Goal: Task Accomplishment & Management: Use online tool/utility

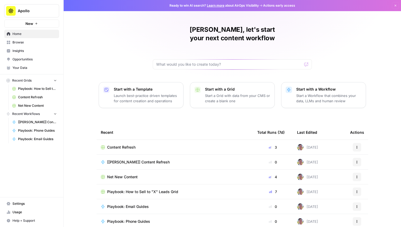
click at [34, 41] on span "Browse" at bounding box center [34, 42] width 44 height 5
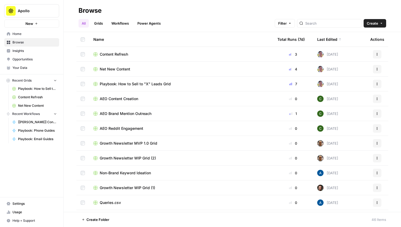
click at [115, 51] on td "Content Refresh" at bounding box center [181, 54] width 184 height 15
click at [120, 56] on span "Content Refresh" at bounding box center [114, 54] width 28 height 5
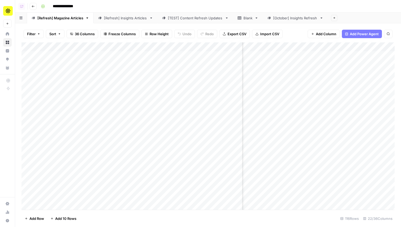
scroll to position [0, 175]
click at [300, 154] on div "Add Column" at bounding box center [207, 125] width 373 height 167
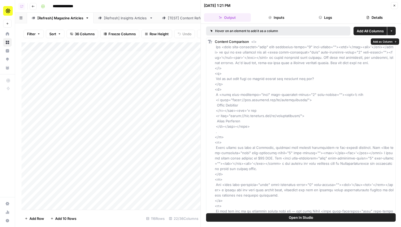
click at [296, 215] on span "Open In Studio" at bounding box center [300, 217] width 24 height 5
click at [396, 6] on button "Close" at bounding box center [393, 5] width 7 height 7
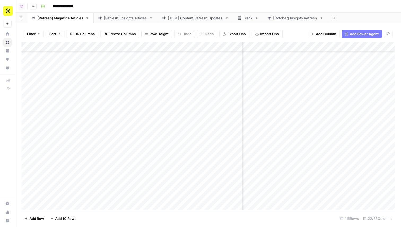
scroll to position [116, 186]
click at [290, 147] on div "Add Column" at bounding box center [207, 125] width 373 height 167
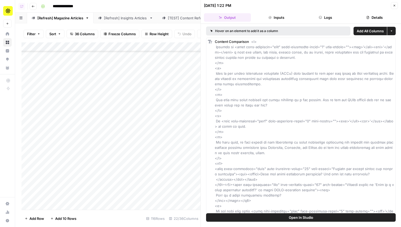
click at [334, 217] on button "Open In Studio" at bounding box center [300, 217] width 189 height 8
click at [397, 7] on button "Close" at bounding box center [393, 5] width 7 height 7
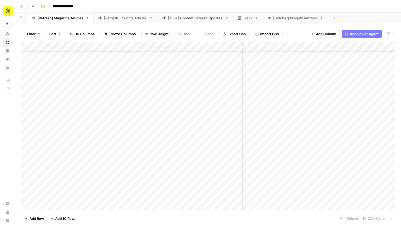
scroll to position [0, 186]
click at [334, 48] on div "Add Column" at bounding box center [207, 125] width 373 height 167
click at [325, 76] on span "Filter" at bounding box center [335, 76] width 46 height 5
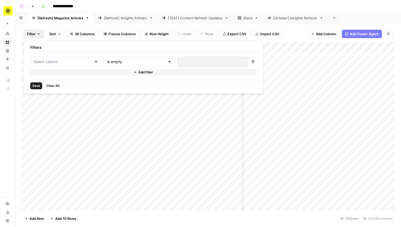
type input "Time (1)"
click at [124, 64] on input "text" at bounding box center [145, 61] width 64 height 5
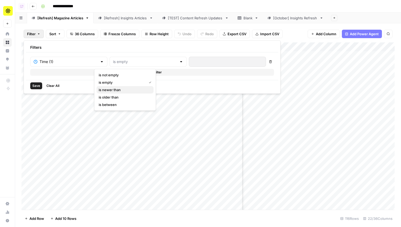
click at [124, 91] on span "is newer than" at bounding box center [124, 89] width 51 height 5
type input "is newer than"
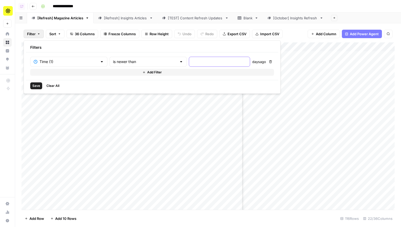
click at [192, 63] on input "number" at bounding box center [219, 61] width 54 height 5
type input "5"
click at [34, 84] on span "Save" at bounding box center [36, 85] width 8 height 5
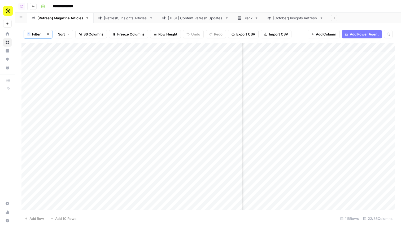
click at [39, 35] on span "Filter" at bounding box center [36, 34] width 8 height 5
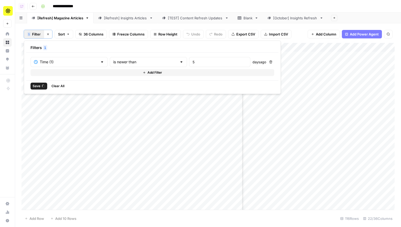
click at [134, 65] on div "is newer than" at bounding box center [148, 62] width 77 height 10
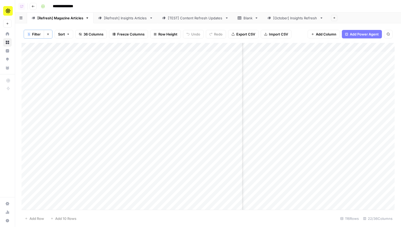
click at [184, 95] on div "Add Column" at bounding box center [207, 126] width 373 height 167
click at [335, 48] on div "Add Column" at bounding box center [207, 126] width 373 height 167
click at [65, 33] on span "Sort" at bounding box center [61, 34] width 7 height 5
click at [88, 64] on button "Add Sort" at bounding box center [118, 62] width 114 height 7
click at [94, 66] on div "1 Add Sort" at bounding box center [136, 66] width 158 height 26
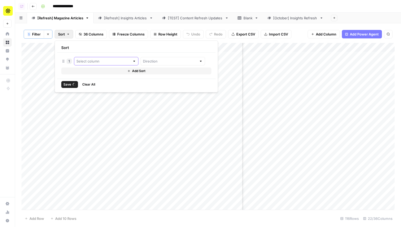
click at [94, 61] on input "text" at bounding box center [103, 61] width 54 height 5
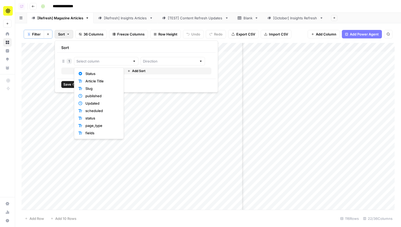
click at [113, 42] on div "Sort 1 Add Sort Save Clear All" at bounding box center [136, 67] width 163 height 52
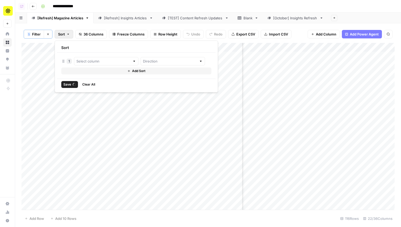
click at [68, 33] on icon "button" at bounding box center [67, 34] width 3 height 3
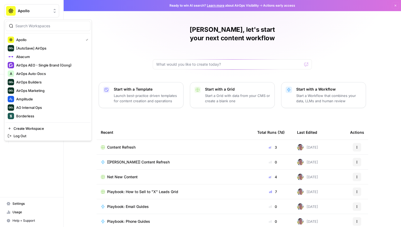
click at [19, 6] on button "Apollo" at bounding box center [31, 10] width 55 height 13
click at [43, 98] on span "Amplitude" at bounding box center [51, 98] width 70 height 5
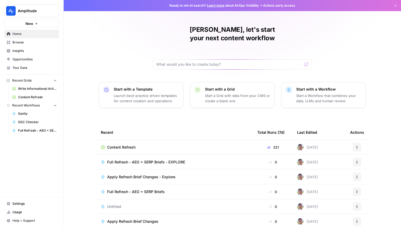
click at [30, 38] on link "Browse" at bounding box center [31, 42] width 55 height 8
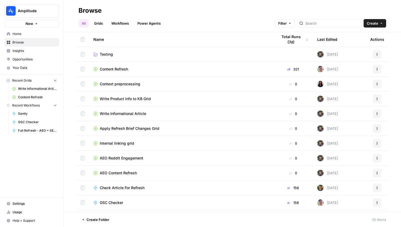
click at [25, 34] on span "Home" at bounding box center [34, 34] width 44 height 5
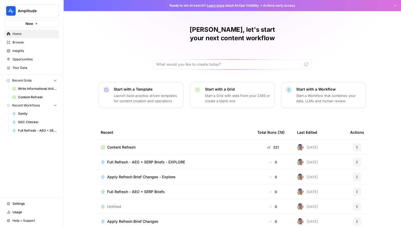
click at [128, 145] on span "Content Refresh" at bounding box center [121, 147] width 28 height 5
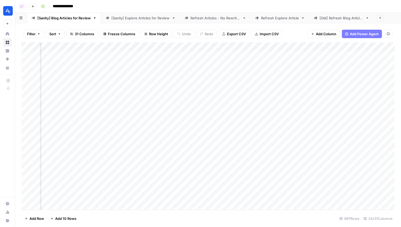
scroll to position [0, 803]
click at [39, 34] on icon "button" at bounding box center [38, 33] width 3 height 3
click at [77, 58] on button "Add Filter" at bounding box center [128, 60] width 197 height 7
click at [56, 67] on div "Delete Add Filter" at bounding box center [143, 66] width 226 height 19
click at [59, 63] on input "text" at bounding box center [63, 61] width 58 height 5
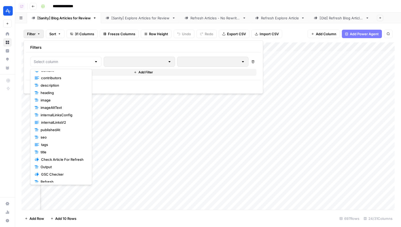
scroll to position [83, 0]
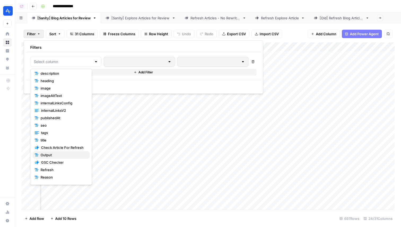
click at [65, 155] on span "Output" at bounding box center [63, 154] width 45 height 5
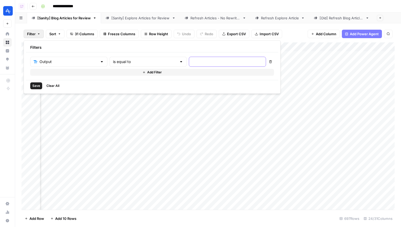
click at [192, 63] on input "text" at bounding box center [227, 61] width 70 height 5
type input "true"
click at [147, 70] on span "Add Filter" at bounding box center [154, 72] width 15 height 5
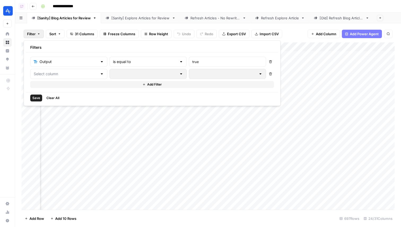
click at [71, 70] on div at bounding box center [68, 74] width 77 height 10
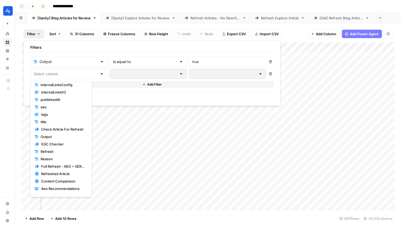
scroll to position [119, 0]
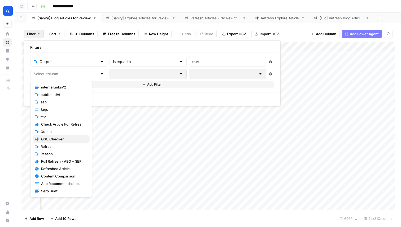
click at [61, 139] on span "GSC Checker" at bounding box center [63, 138] width 44 height 5
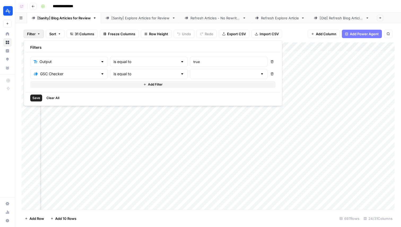
click at [190, 77] on div at bounding box center [229, 74] width 78 height 10
type input "Yes"
click at [37, 96] on span "Save" at bounding box center [36, 98] width 8 height 5
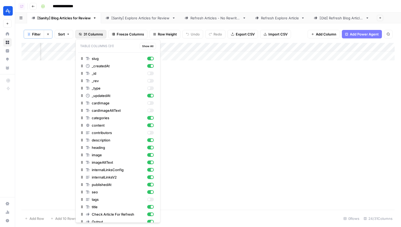
click at [91, 35] on span "31 Columns" at bounding box center [92, 34] width 19 height 5
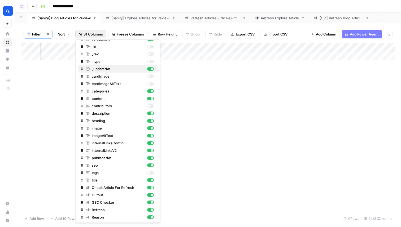
scroll to position [28, 0]
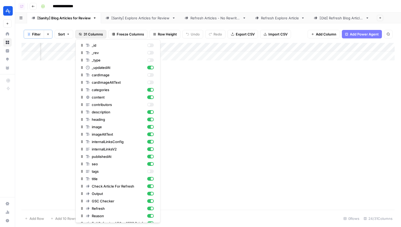
click at [59, 35] on span "Sort" at bounding box center [61, 34] width 7 height 5
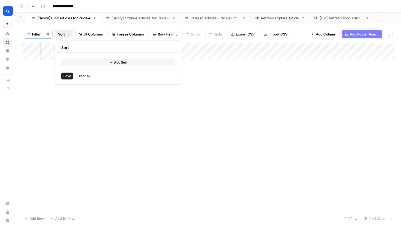
click at [94, 62] on button "Add Sort" at bounding box center [118, 62] width 114 height 7
click at [92, 57] on div at bounding box center [106, 61] width 64 height 8
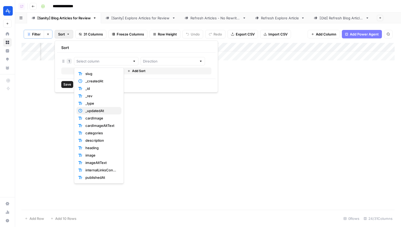
click at [106, 109] on span "_updatedAt" at bounding box center [101, 110] width 32 height 5
type input "_updatedAt"
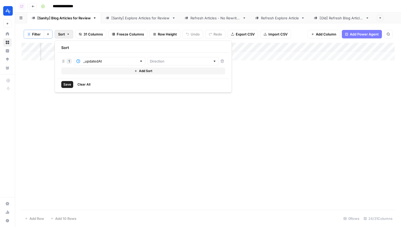
click at [158, 58] on div at bounding box center [182, 61] width 71 height 8
click at [155, 75] on span "Ascending" at bounding box center [160, 73] width 46 height 5
type input "Ascending"
click at [68, 86] on span "Save" at bounding box center [67, 84] width 8 height 5
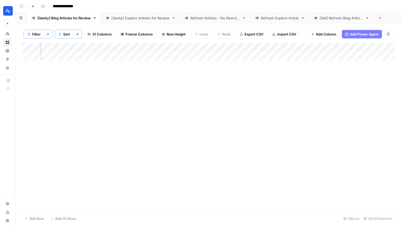
scroll to position [0, 602]
click at [32, 32] on span "Filter" at bounding box center [36, 34] width 8 height 5
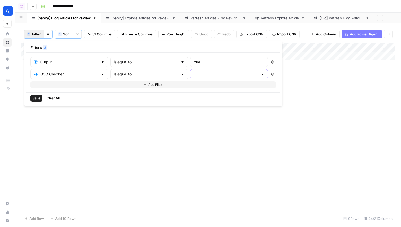
click at [193, 74] on input "text" at bounding box center [225, 74] width 64 height 5
click at [193, 76] on input "text" at bounding box center [225, 74] width 64 height 5
click at [65, 78] on div "GSC Checker" at bounding box center [69, 74] width 78 height 10
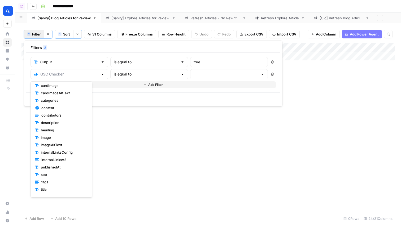
scroll to position [119, 0]
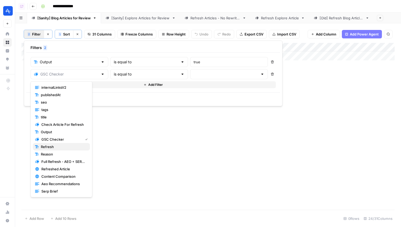
click at [61, 148] on span "Refresh" at bounding box center [63, 146] width 45 height 5
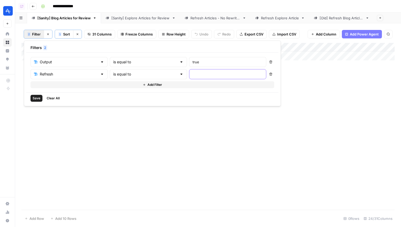
click at [192, 73] on input "text" at bounding box center [227, 74] width 70 height 5
type input "Yes"
click at [37, 97] on span "Save" at bounding box center [37, 98] width 8 height 5
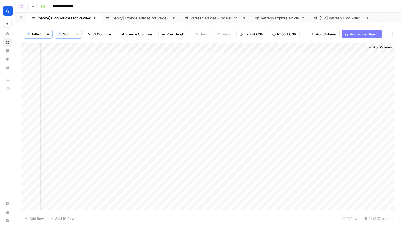
scroll to position [0, 1214]
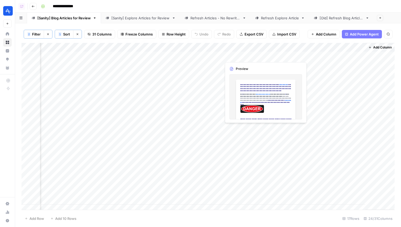
click at [238, 55] on div "Add Column" at bounding box center [207, 126] width 373 height 167
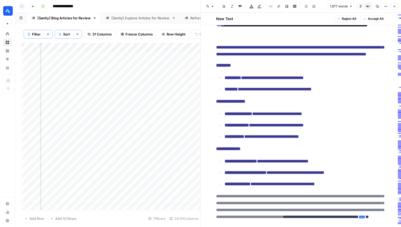
scroll to position [1479, 0]
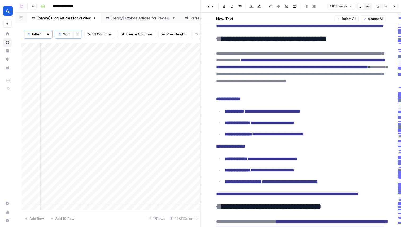
click at [394, 6] on icon "button" at bounding box center [394, 7] width 2 height 2
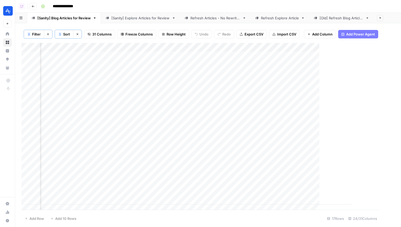
scroll to position [0, 1208]
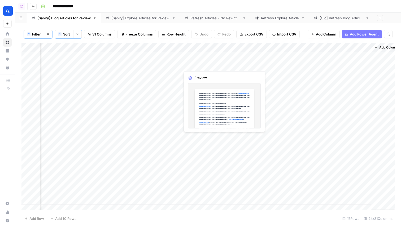
click at [200, 58] on div "Add Column" at bounding box center [207, 126] width 373 height 167
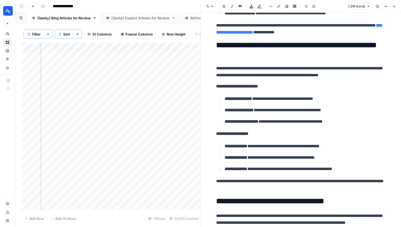
scroll to position [1169, 0]
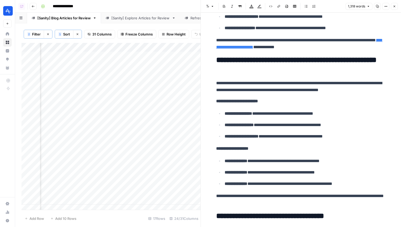
click at [395, 6] on icon "button" at bounding box center [393, 6] width 3 height 3
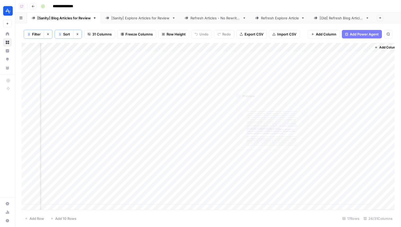
scroll to position [0, 1214]
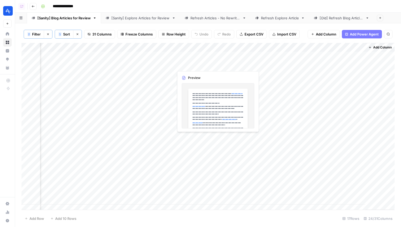
click at [194, 54] on div "Add Column" at bounding box center [207, 126] width 373 height 167
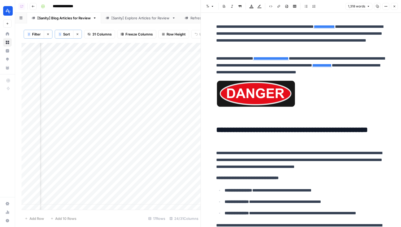
click at [394, 9] on button "Close" at bounding box center [393, 6] width 7 height 7
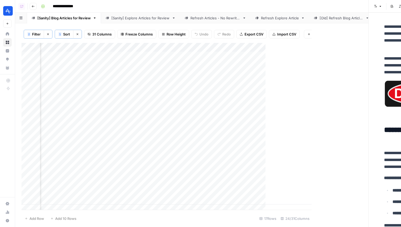
scroll to position [0, 1208]
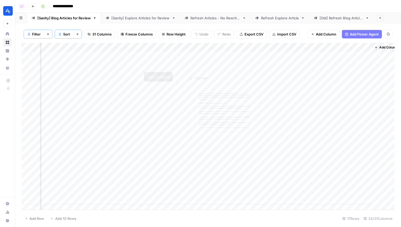
click at [194, 57] on div "Add Column" at bounding box center [207, 126] width 373 height 167
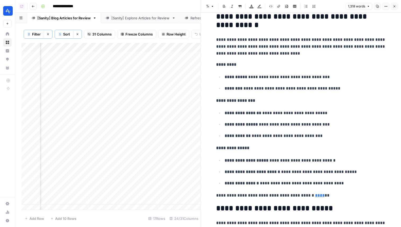
scroll to position [1944, 0]
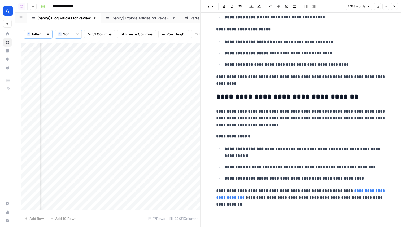
click at [396, 9] on button "Close" at bounding box center [393, 6] width 7 height 7
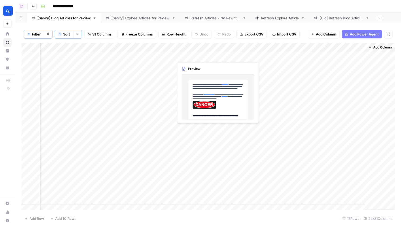
click at [188, 54] on div "Add Column" at bounding box center [207, 126] width 373 height 167
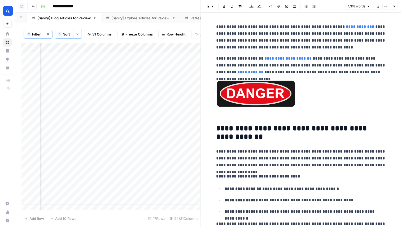
click at [381, 3] on div "1,318 words Copy Options Close" at bounding box center [371, 6] width 52 height 7
click at [385, 4] on button "Options" at bounding box center [385, 6] width 7 height 7
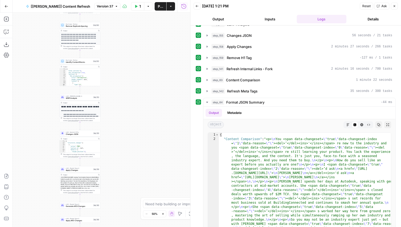
scroll to position [135, 0]
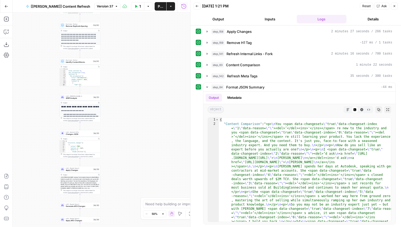
click at [136, 7] on icon "button" at bounding box center [136, 6] width 2 height 3
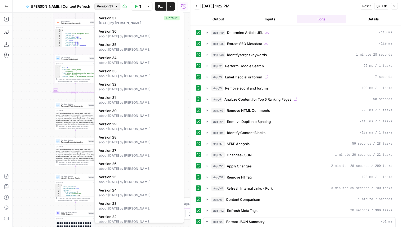
click at [114, 7] on button "Version 37" at bounding box center [107, 6] width 26 height 7
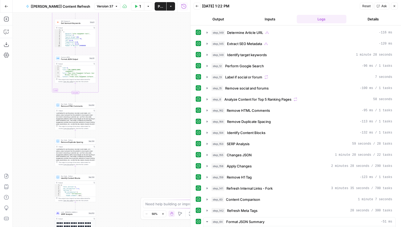
click at [114, 7] on button "Version 37" at bounding box center [107, 6] width 26 height 7
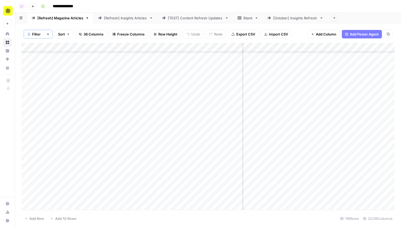
scroll to position [834, 196]
click at [280, 150] on div "Add Column" at bounding box center [207, 126] width 373 height 167
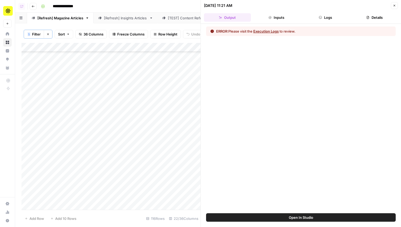
click at [324, 17] on button "Logs" at bounding box center [325, 17] width 47 height 8
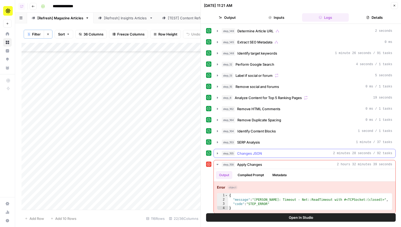
scroll to position [3, 0]
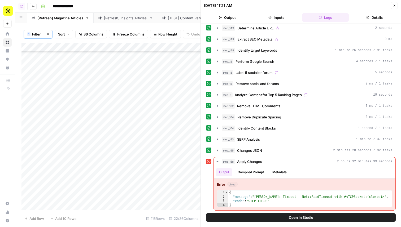
click at [397, 6] on button "Close" at bounding box center [393, 5] width 7 height 7
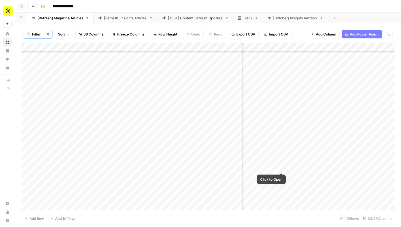
click at [281, 167] on div "Add Column" at bounding box center [207, 126] width 373 height 167
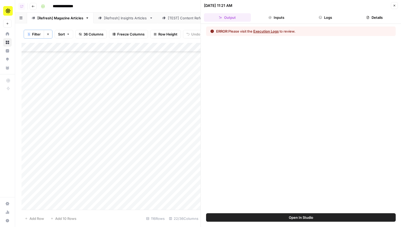
click at [325, 18] on button "Logs" at bounding box center [325, 17] width 47 height 8
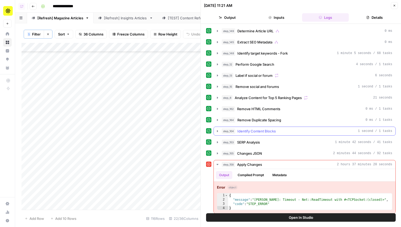
scroll to position [3, 0]
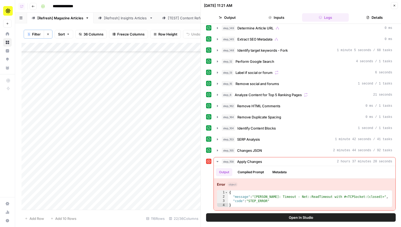
click at [395, 5] on icon "button" at bounding box center [393, 5] width 3 height 3
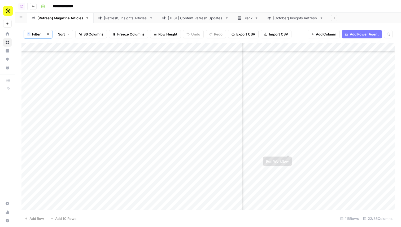
click at [288, 149] on div "Add Column" at bounding box center [207, 126] width 373 height 167
click at [287, 165] on div "Add Column" at bounding box center [207, 126] width 373 height 167
click at [288, 168] on div "Add Column" at bounding box center [207, 126] width 373 height 167
click at [289, 177] on div "Add Column" at bounding box center [207, 126] width 373 height 167
click at [280, 150] on div "Add Column" at bounding box center [207, 126] width 373 height 167
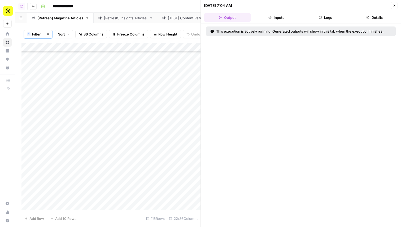
drag, startPoint x: 320, startPoint y: 13, endPoint x: 319, endPoint y: 20, distance: 6.7
click at [319, 20] on button "Logs" at bounding box center [325, 17] width 47 height 8
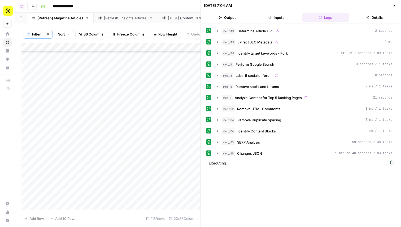
click at [243, 15] on button "Output" at bounding box center [227, 17] width 47 height 8
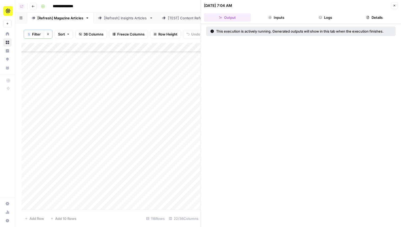
click at [393, 4] on icon "button" at bounding box center [393, 5] width 3 height 3
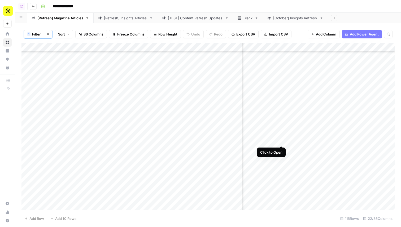
click at [281, 140] on div "Add Column" at bounding box center [207, 126] width 373 height 167
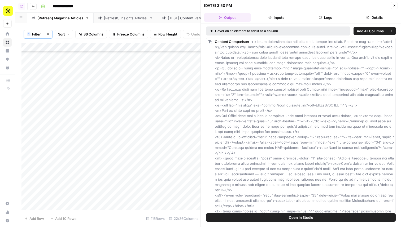
click at [328, 19] on button "Logs" at bounding box center [325, 17] width 47 height 8
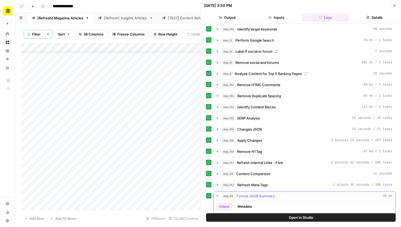
scroll to position [38, 0]
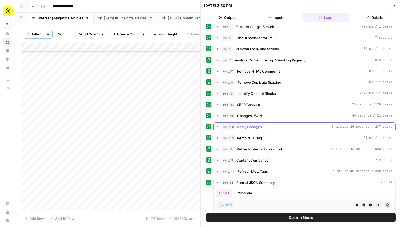
click at [265, 126] on div "step_158 Apply Changes 3 minutes 26 seconds / 287 tasks" at bounding box center [306, 126] width 170 height 5
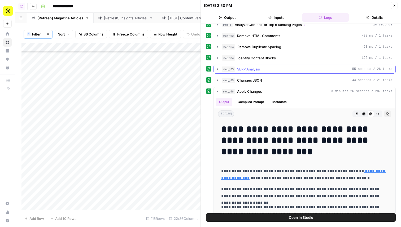
scroll to position [74, 0]
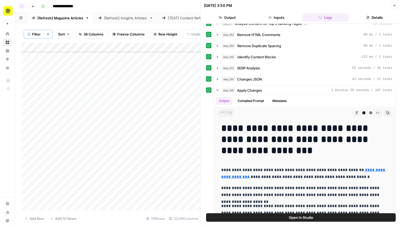
click at [396, 7] on button "Close" at bounding box center [393, 5] width 7 height 7
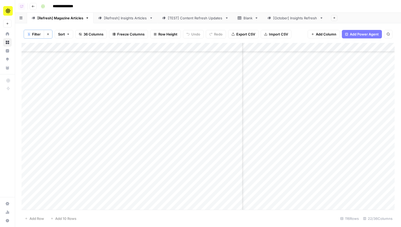
scroll to position [862, 186]
click at [290, 123] on div "Add Column" at bounding box center [207, 126] width 373 height 167
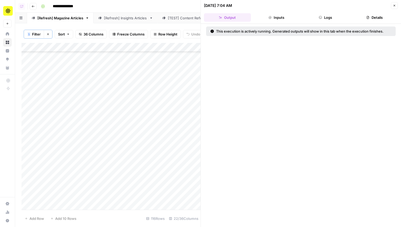
click at [322, 21] on button "Logs" at bounding box center [325, 17] width 47 height 8
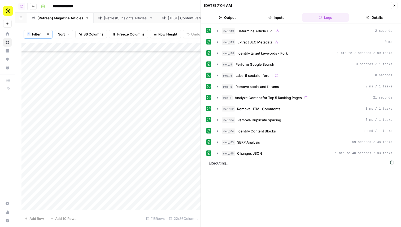
click at [392, 4] on button "Close" at bounding box center [393, 5] width 7 height 7
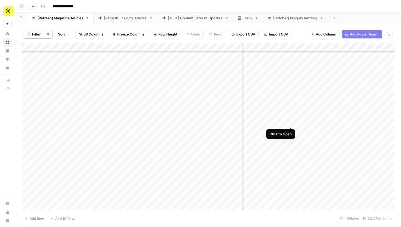
click at [292, 122] on div "Add Column" at bounding box center [207, 126] width 373 height 167
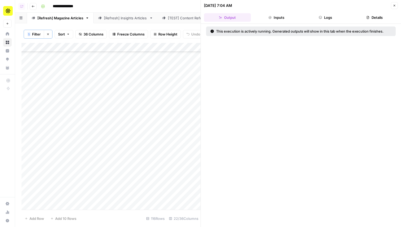
click at [325, 20] on button "Logs" at bounding box center [325, 17] width 47 height 8
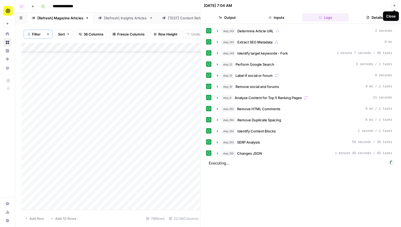
click at [394, 5] on icon "button" at bounding box center [393, 5] width 3 height 3
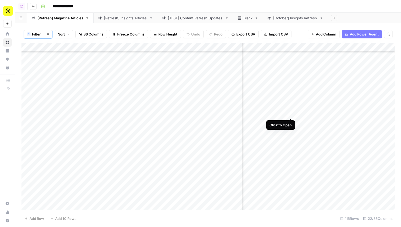
click at [289, 113] on div "Add Column" at bounding box center [207, 126] width 373 height 167
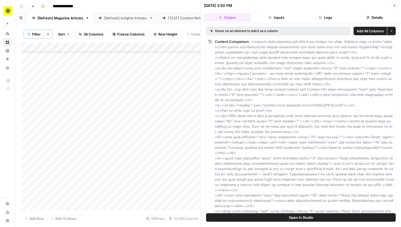
click at [279, 218] on button "Open In Studio" at bounding box center [300, 217] width 189 height 8
click at [393, 6] on icon "button" at bounding box center [394, 6] width 2 height 2
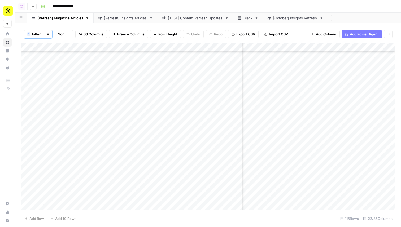
scroll to position [864, 149]
click at [334, 119] on div "Add Column" at bounding box center [207, 126] width 373 height 167
click at [334, 139] on div "Add Column" at bounding box center [207, 126] width 373 height 167
click at [334, 145] on div "Add Column" at bounding box center [207, 126] width 373 height 167
click at [336, 118] on div "Add Column" at bounding box center [207, 126] width 373 height 167
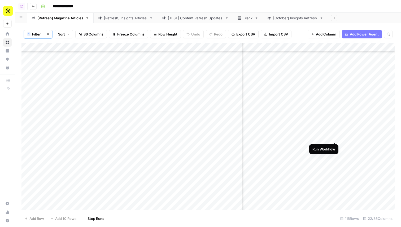
click at [335, 137] on div "Add Column" at bounding box center [207, 126] width 373 height 167
click at [335, 148] on div "Add Column" at bounding box center [207, 126] width 373 height 167
click at [361, 178] on div "Add Column" at bounding box center [207, 126] width 373 height 167
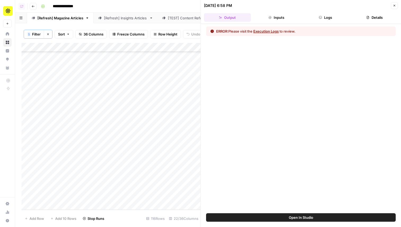
click at [323, 14] on button "Logs" at bounding box center [325, 17] width 47 height 8
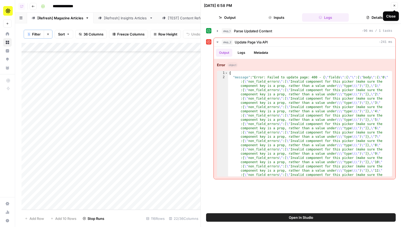
click at [392, 6] on icon "button" at bounding box center [393, 5] width 3 height 3
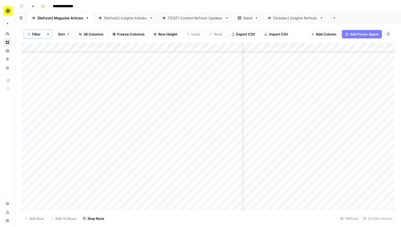
scroll to position [884, 483]
click at [319, 100] on div "Add Column" at bounding box center [207, 126] width 373 height 167
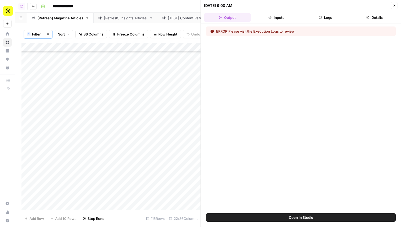
click at [324, 17] on button "Logs" at bounding box center [325, 17] width 47 height 8
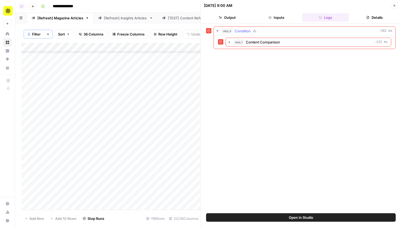
click at [312, 42] on div "step_1 Content Comparison -122 ms" at bounding box center [310, 41] width 154 height 5
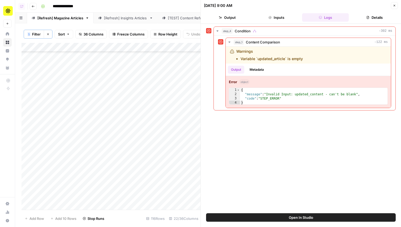
click at [389, 7] on div "08/08/25 at 9:00 AM Close" at bounding box center [301, 5] width 194 height 7
click at [392, 7] on button "Close" at bounding box center [393, 5] width 7 height 7
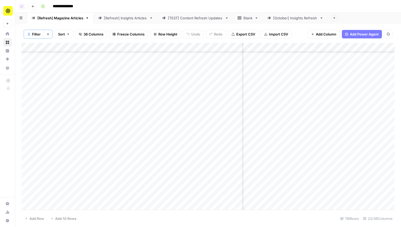
scroll to position [884, 181]
click at [296, 117] on div "Add Column" at bounding box center [207, 126] width 373 height 167
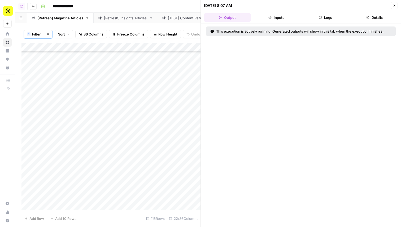
click at [316, 20] on button "Logs" at bounding box center [325, 17] width 47 height 8
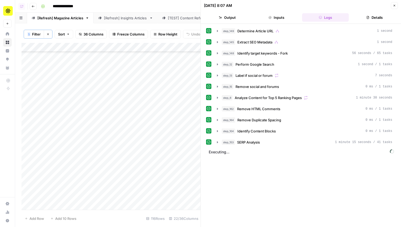
click at [396, 1] on header "09/08/25 at 8:07 AM Close Output Inputs Logs Details" at bounding box center [301, 12] width 200 height 24
click at [396, 4] on button "Close" at bounding box center [393, 5] width 7 height 7
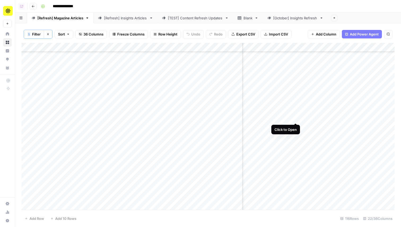
click at [294, 117] on div "Add Column" at bounding box center [207, 126] width 373 height 167
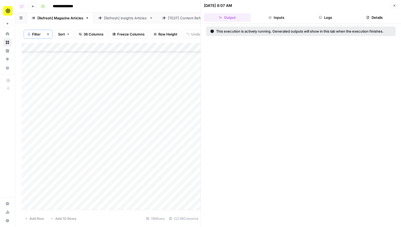
click at [369, 15] on button "Details" at bounding box center [373, 17] width 47 height 8
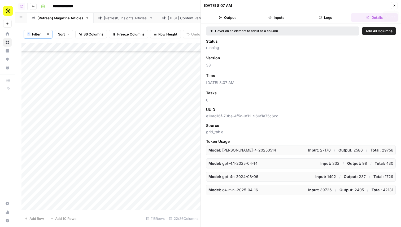
click at [329, 17] on button "Logs" at bounding box center [325, 17] width 47 height 8
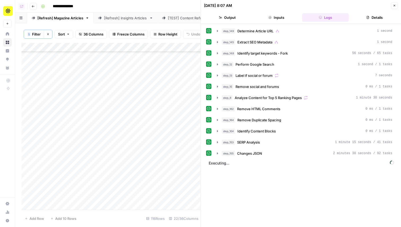
click at [393, 7] on icon "button" at bounding box center [393, 5] width 3 height 3
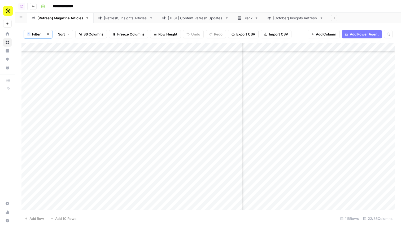
click at [294, 101] on div "Add Column" at bounding box center [207, 126] width 373 height 167
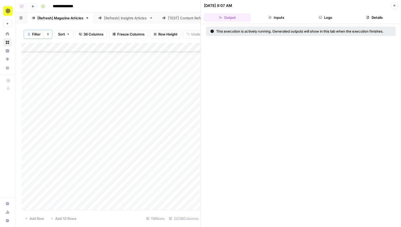
click at [327, 16] on button "Logs" at bounding box center [325, 17] width 47 height 8
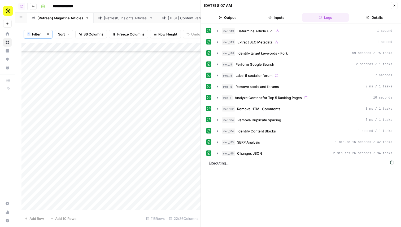
click at [381, 15] on button "Details" at bounding box center [373, 17] width 47 height 8
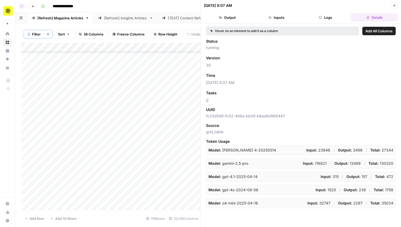
click at [393, 6] on icon "button" at bounding box center [393, 5] width 3 height 3
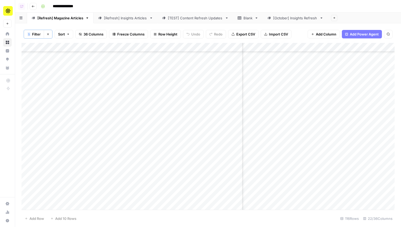
click at [294, 100] on div "Add Column" at bounding box center [207, 126] width 373 height 167
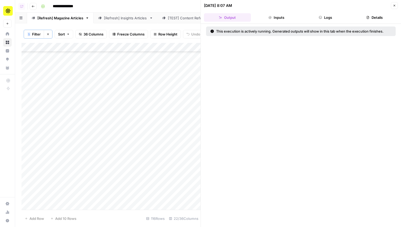
click at [320, 18] on icon "button" at bounding box center [319, 17] width 3 height 3
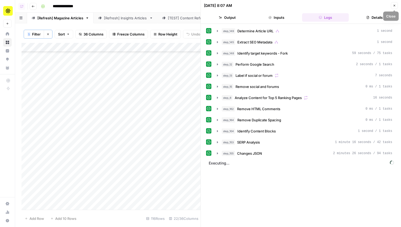
click at [372, 19] on button "Details" at bounding box center [373, 17] width 47 height 8
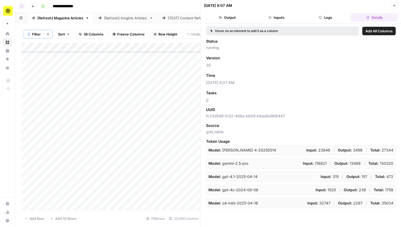
click at [325, 17] on button "Logs" at bounding box center [325, 17] width 47 height 8
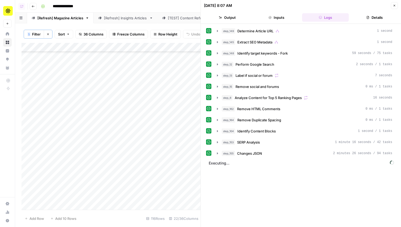
click at [392, 10] on header "09/08/25 at 8:07 AM Close Output Inputs Logs Details" at bounding box center [301, 12] width 200 height 24
click at [394, 8] on button "Close" at bounding box center [393, 5] width 7 height 7
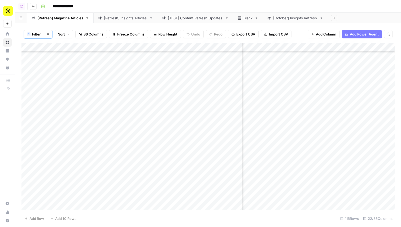
click at [295, 48] on div "Add Column" at bounding box center [207, 126] width 373 height 167
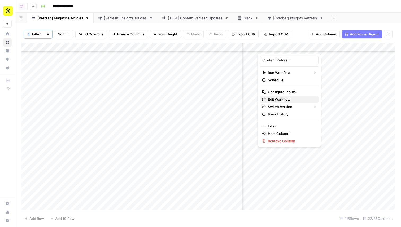
click at [282, 100] on span "Edit Workflow" at bounding box center [291, 99] width 46 height 5
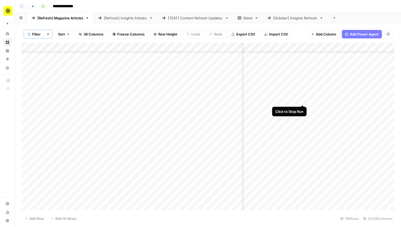
click at [303, 99] on div "Add Column" at bounding box center [207, 126] width 373 height 167
click at [294, 98] on div "Add Column" at bounding box center [207, 126] width 373 height 167
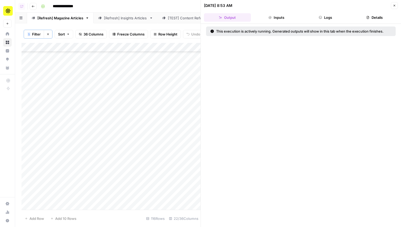
click at [327, 20] on button "Logs" at bounding box center [325, 17] width 47 height 8
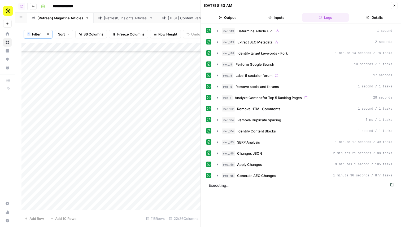
click at [394, 10] on header "09/08/25 at 8:53 AM Close Output Inputs Logs Details" at bounding box center [301, 12] width 200 height 24
click at [394, 8] on button "Close" at bounding box center [393, 5] width 7 height 7
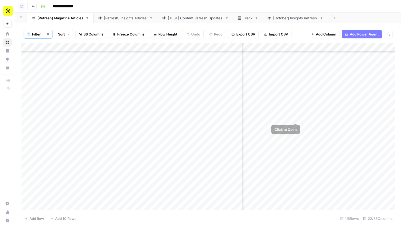
click at [294, 117] on div "Add Column" at bounding box center [207, 126] width 373 height 167
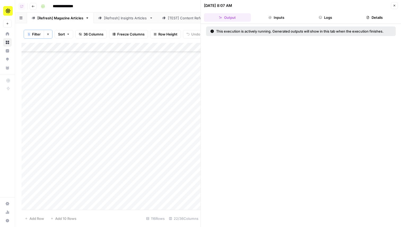
click at [334, 15] on button "Logs" at bounding box center [325, 17] width 47 height 8
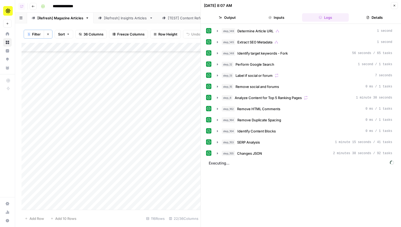
click at [396, 6] on button "Close" at bounding box center [393, 5] width 7 height 7
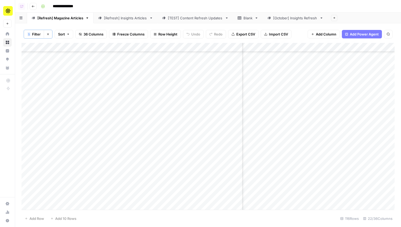
click at [34, 8] on button "Go back" at bounding box center [33, 6] width 7 height 7
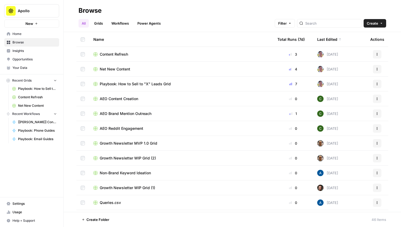
click at [116, 70] on span "Net New Content" at bounding box center [115, 68] width 30 height 5
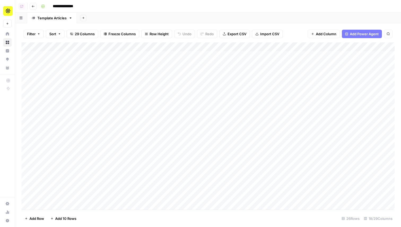
click at [33, 8] on button "Go back" at bounding box center [33, 6] width 7 height 7
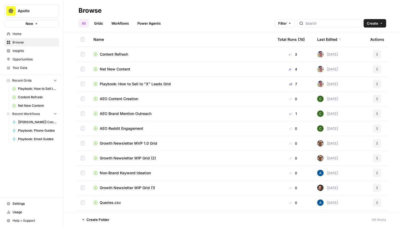
click at [134, 84] on span "Playbook: How to Sell to "X" Leads Grid" at bounding box center [135, 83] width 71 height 5
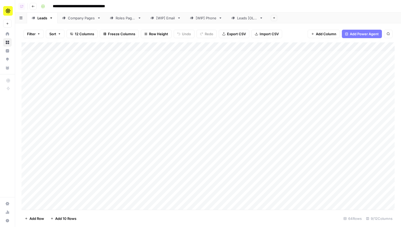
click at [116, 17] on div "Roles Pages" at bounding box center [126, 17] width 20 height 5
click at [163, 19] on div "[WIP] Email" at bounding box center [165, 17] width 19 height 5
click at [117, 20] on div "Roles Pages" at bounding box center [126, 17] width 20 height 5
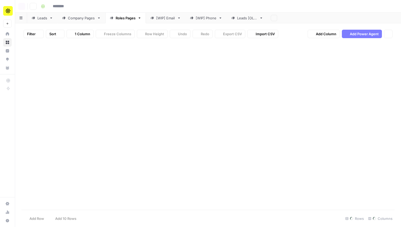
type input "**********"
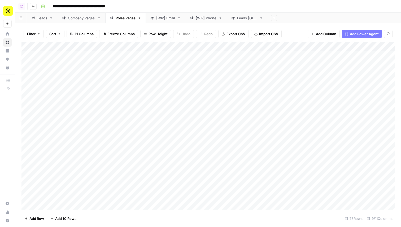
click at [160, 19] on div "[WIP] Email" at bounding box center [165, 17] width 19 height 5
click at [64, 135] on div "Add Column" at bounding box center [207, 125] width 373 height 167
click at [53, 134] on textarea "**********" at bounding box center [82, 133] width 85 height 7
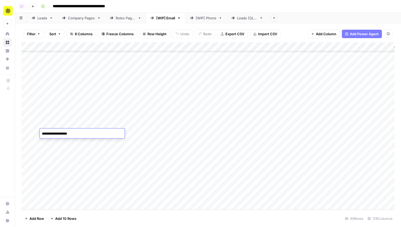
click at [52, 134] on textarea "**********" at bounding box center [82, 133] width 85 height 7
click at [52, 133] on textarea "**********" at bounding box center [82, 133] width 85 height 7
type textarea "**********"
click at [54, 133] on div "Add Column" at bounding box center [207, 125] width 373 height 167
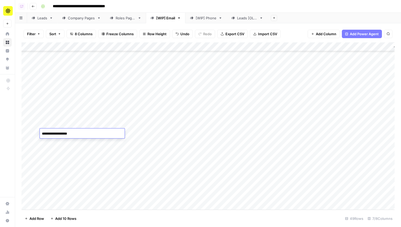
click at [51, 133] on textarea "**********" at bounding box center [82, 133] width 85 height 7
type textarea "**********"
click at [33, 8] on button "Go back" at bounding box center [33, 6] width 7 height 7
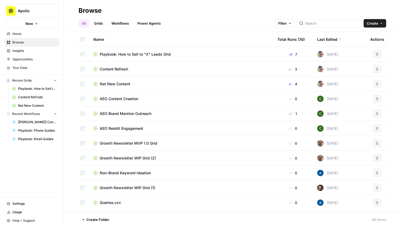
click at [113, 70] on span "Content Refresh" at bounding box center [114, 68] width 28 height 5
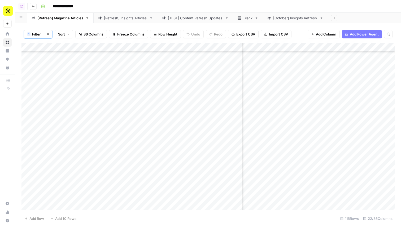
scroll to position [850, 228]
click at [161, 44] on div "Add Column" at bounding box center [207, 126] width 373 height 167
click at [364, 134] on div "Add Column" at bounding box center [207, 126] width 373 height 167
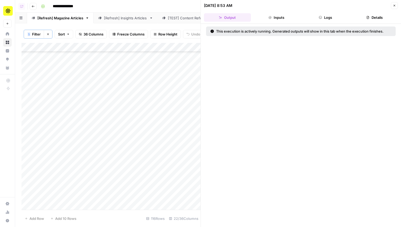
click at [329, 15] on button "Logs" at bounding box center [325, 17] width 47 height 8
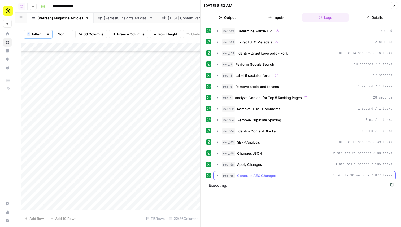
click at [286, 173] on button "step_165 Generate AEO Changes 1 minute 36 seconds / 877 tasks" at bounding box center [304, 175] width 181 height 8
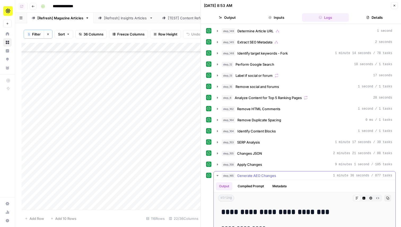
click at [286, 173] on button "step_165 Generate AEO Changes 1 minute 36 seconds / 877 tasks" at bounding box center [304, 175] width 181 height 8
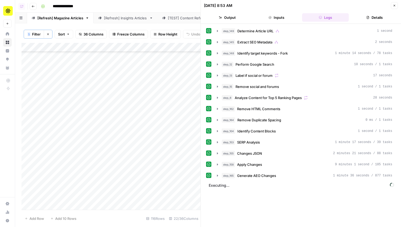
click at [394, 7] on button "Close" at bounding box center [393, 5] width 7 height 7
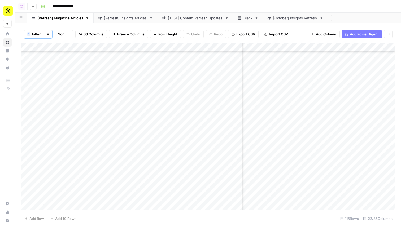
scroll to position [850, 142]
click at [334, 134] on div "Add Column" at bounding box center [207, 126] width 373 height 167
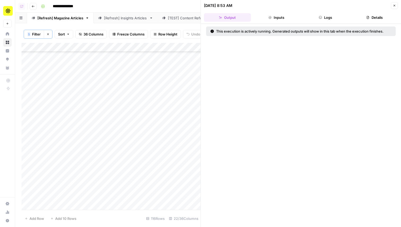
click at [332, 16] on button "Logs" at bounding box center [325, 17] width 47 height 8
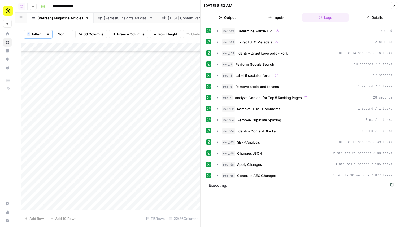
click at [393, 6] on icon "button" at bounding box center [393, 5] width 3 height 3
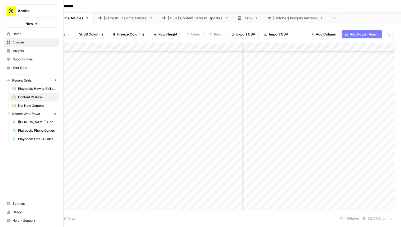
click at [8, 32] on icon at bounding box center [9, 34] width 4 height 4
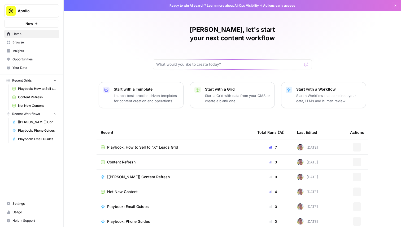
click at [31, 40] on span "Browse" at bounding box center [34, 42] width 44 height 5
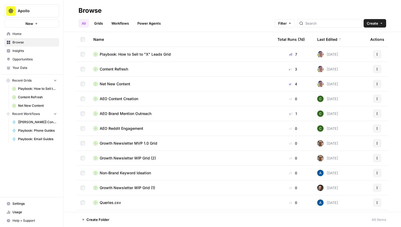
click at [101, 20] on link "Grids" at bounding box center [98, 23] width 15 height 8
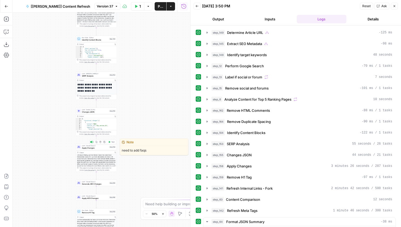
click at [105, 149] on div "LLM · Claude Opus 4 Apply Changes Step 158 Copy step Delete step Edit Note Test" at bounding box center [96, 147] width 41 height 6
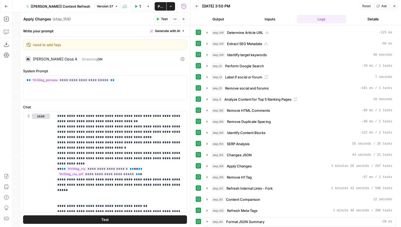
click at [44, 60] on div "Claude Opus 4" at bounding box center [55, 59] width 44 height 4
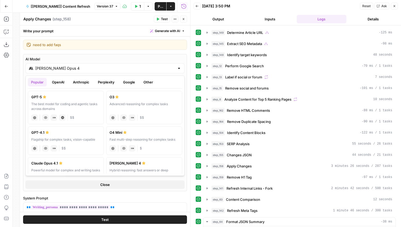
click at [58, 72] on div "Claude Opus 4" at bounding box center [104, 68] width 159 height 10
click at [64, 82] on button "OpenAI" at bounding box center [58, 82] width 19 height 8
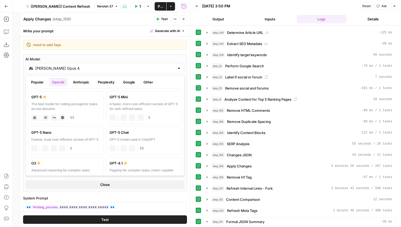
click at [76, 82] on button "Anthropic" at bounding box center [81, 82] width 23 height 8
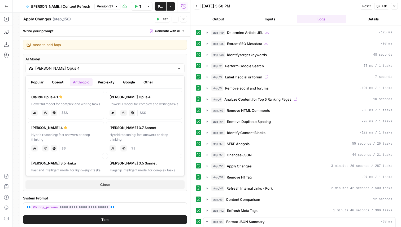
click at [79, 132] on label "Claude Sonnet 4 Hybrid reasoning: fast answers or deep thinking anthropic Visio…" at bounding box center [66, 138] width 76 height 33
type input "Claude Sonnet 4"
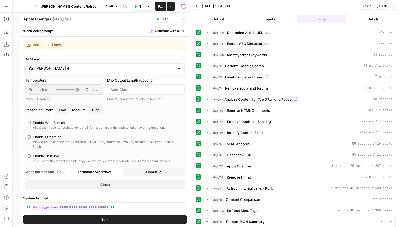
click at [156, 4] on button "Publish" at bounding box center [160, 6] width 12 height 8
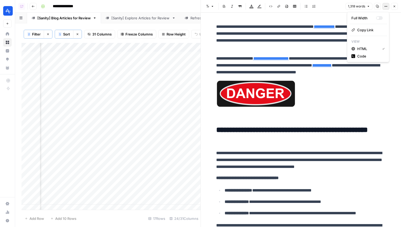
scroll to position [0, 1211]
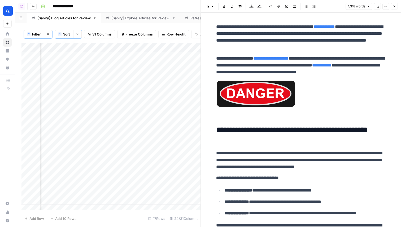
click at [396, 6] on button "Close" at bounding box center [393, 6] width 7 height 7
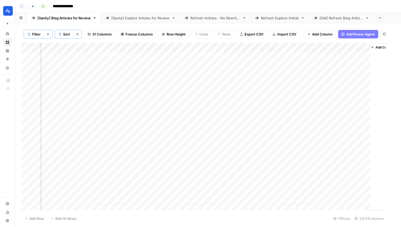
scroll to position [0, 1208]
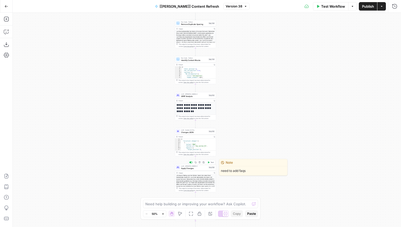
click at [206, 168] on span "Apply Changes" at bounding box center [194, 168] width 26 height 3
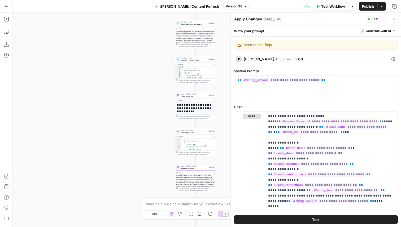
click at [263, 59] on div "Claude Sonnet 4" at bounding box center [260, 59] width 34 height 4
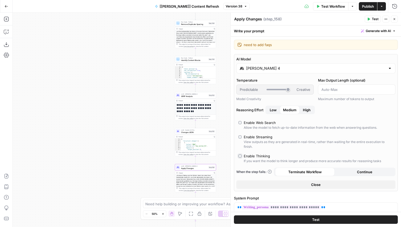
type input "*"
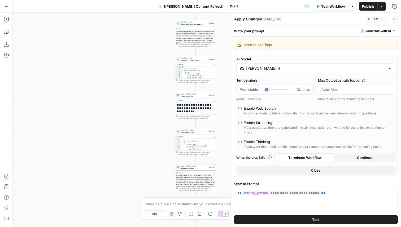
click at [363, 8] on span "Publish" at bounding box center [368, 6] width 12 height 5
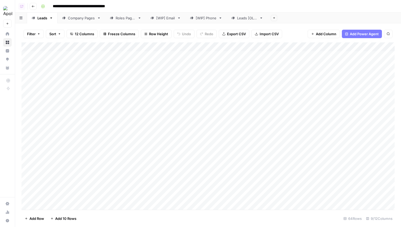
click at [172, 16] on div "[WIP] Email" at bounding box center [165, 17] width 19 height 5
click at [63, 112] on div "Add Column" at bounding box center [207, 78] width 373 height 72
type textarea "*******"
type textarea "*********"
type textarea "**********"
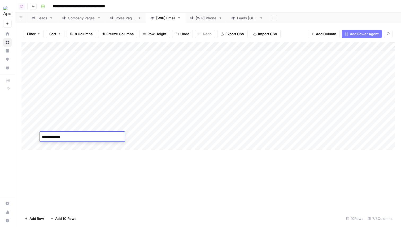
type textarea "**********"
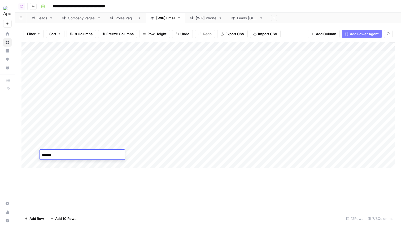
type textarea "********"
type textarea "*******"
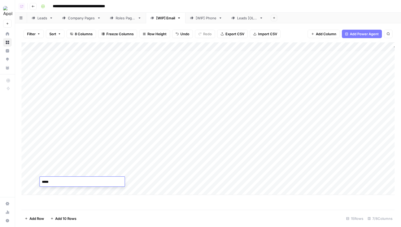
type textarea "******"
type textarea "**********"
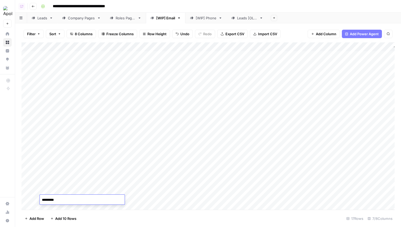
type textarea "**********"
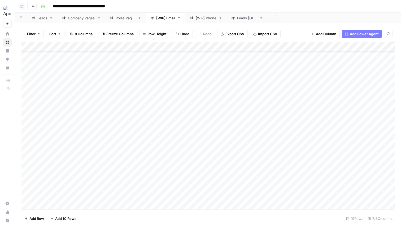
scroll to position [30, 0]
type textarea "**********"
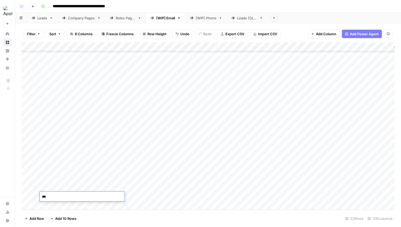
type textarea "****"
type textarea "**********"
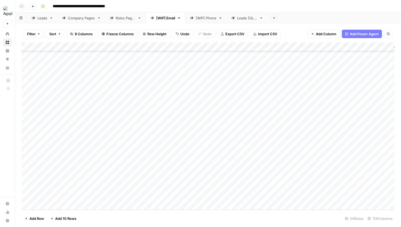
scroll to position [75, 0]
type textarea "**********"
type textarea "*****"
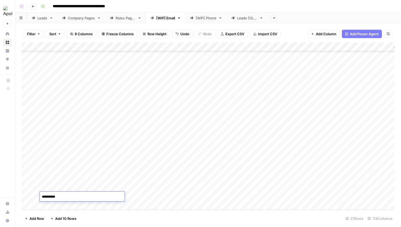
type textarea "**********"
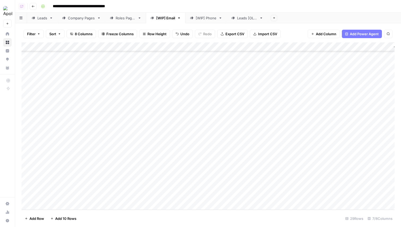
scroll to position [120, 0]
type textarea "**********"
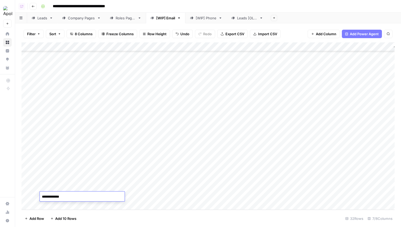
type textarea "**********"
type textarea "****"
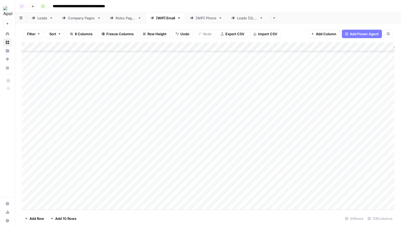
scroll to position [165, 0]
type textarea "****"
type textarea "**********"
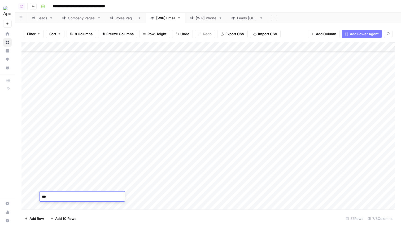
type textarea "****"
type textarea "**********"
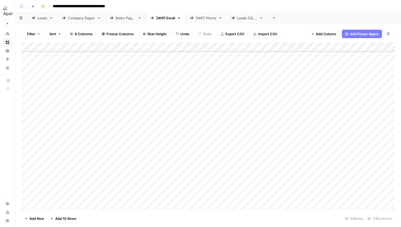
scroll to position [210, 0]
type textarea "******"
type textarea "**********"
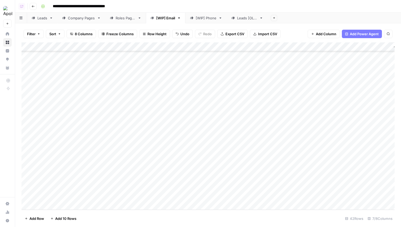
click at [58, 179] on div "Add Column" at bounding box center [207, 125] width 373 height 167
type textarea "*"
type textarea "********"
type textarea "*"
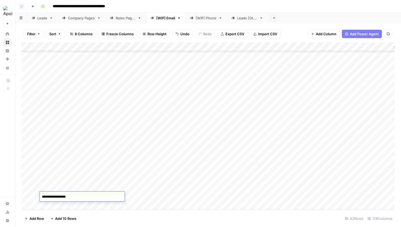
type textarea "**********"
type textarea "*"
type textarea "**********"
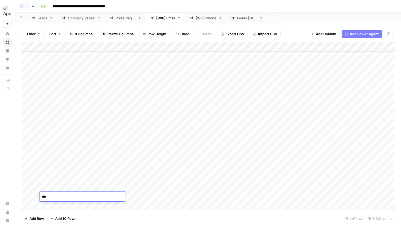
type textarea "****"
type textarea "**********"
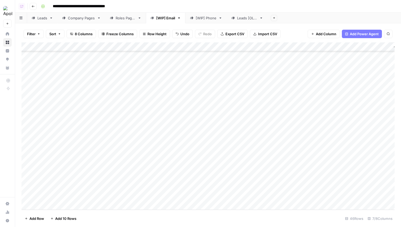
scroll to position [273, 0]
click at [70, 180] on div "Add Column" at bounding box center [207, 125] width 373 height 167
type textarea "**********"
click at [65, 193] on div "Add Column" at bounding box center [207, 125] width 373 height 167
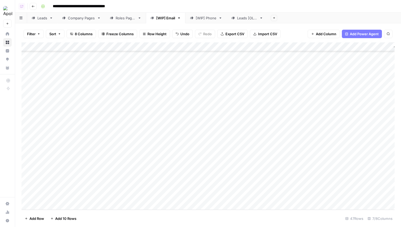
click at [65, 193] on div "Add Column" at bounding box center [207, 125] width 373 height 167
type textarea "**********"
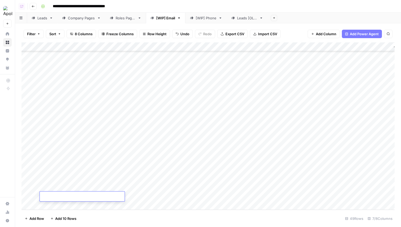
type textarea "*"
type textarea "*******"
drag, startPoint x: 164, startPoint y: 17, endPoint x: 154, endPoint y: 21, distance: 10.7
click at [154, 21] on div "Leads Company Pages Roles Pages [WIP] Email [WIP] Phone Leads [OLD] Add Sheet" at bounding box center [207, 18] width 385 height 11
click at [206, 20] on div "[WIP] Phone" at bounding box center [206, 17] width 21 height 5
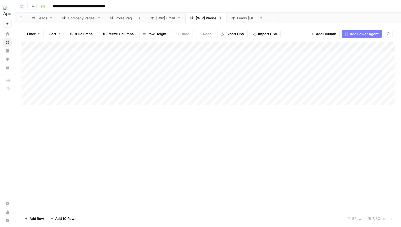
click at [62, 102] on div "Add Column" at bounding box center [207, 73] width 373 height 63
type textarea "*******"
type textarea "*********"
type textarea "*"
type textarea "**********"
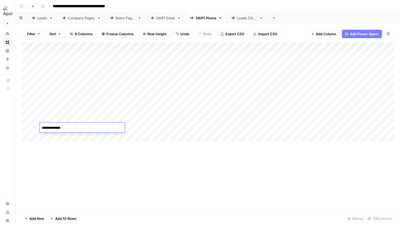
type textarea "**********"
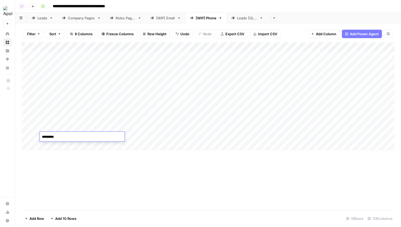
type textarea "**********"
type textarea "********"
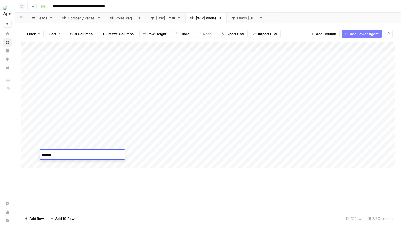
type textarea "********"
type textarea "*******"
type textarea "******"
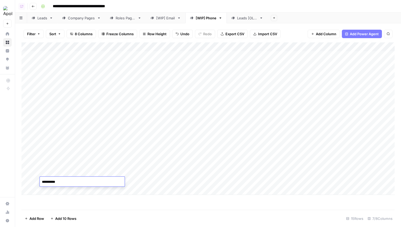
type textarea "**********"
type textarea "*"
type textarea "**********"
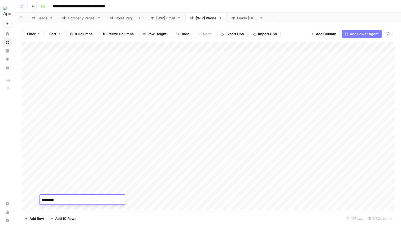
type textarea "**********"
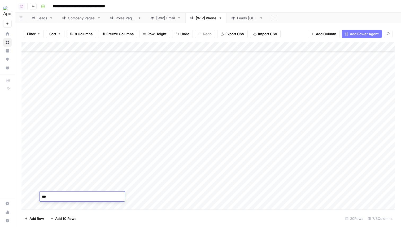
type textarea "****"
type textarea "**********"
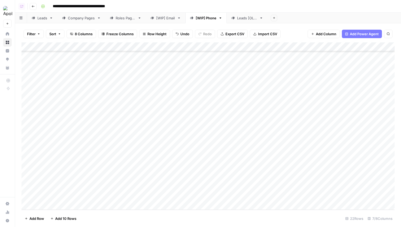
scroll to position [57, 0]
type textarea "**********"
type textarea "*****"
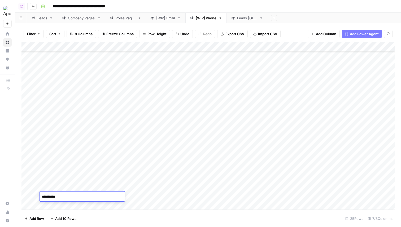
type textarea "**********"
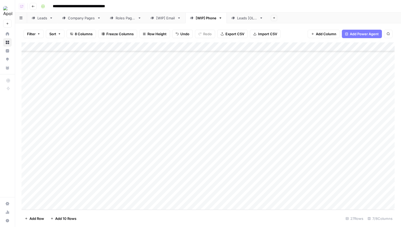
scroll to position [102, 0]
type textarea "**********"
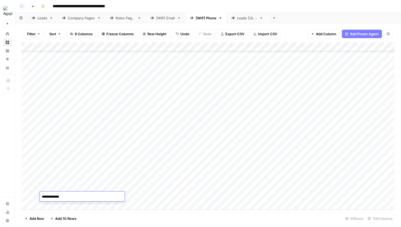
type textarea "**********"
type textarea "****"
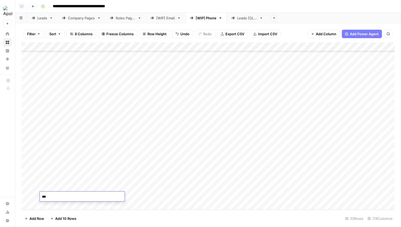
type textarea "****"
type textarea "**********"
type textarea "****"
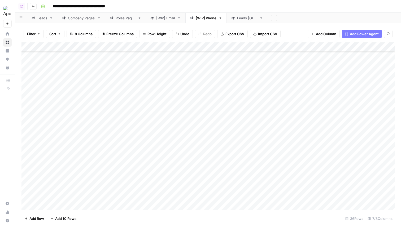
scroll to position [174, 0]
type textarea "**********"
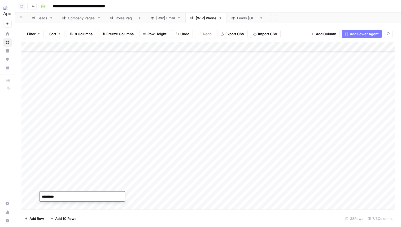
type textarea "********"
type textarea "**********"
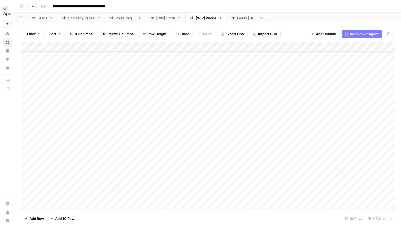
scroll to position [219, 0]
type textarea "**********"
type textarea "****"
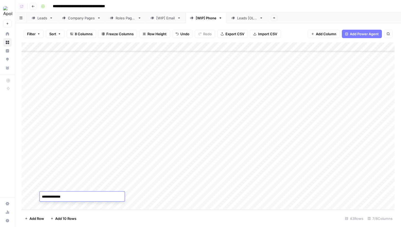
type textarea "**********"
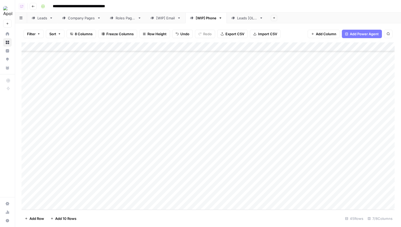
scroll to position [264, 0]
type textarea "**********"
type textarea "*******"
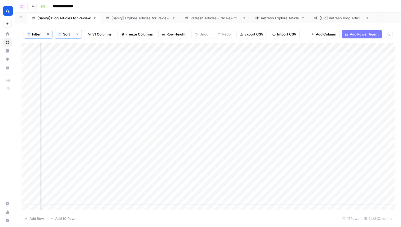
scroll to position [0, 1208]
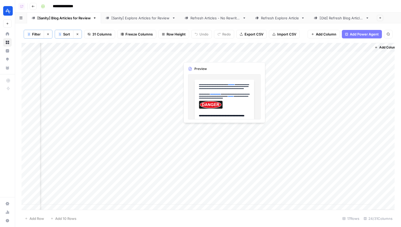
click at [202, 55] on div "Add Column" at bounding box center [207, 126] width 373 height 167
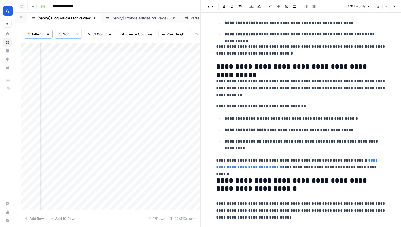
scroll to position [228, 0]
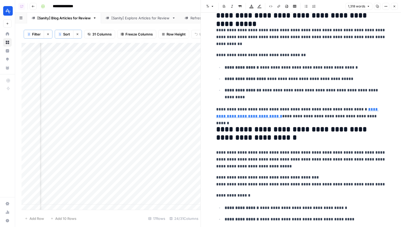
click at [396, 5] on button "Close" at bounding box center [393, 6] width 7 height 7
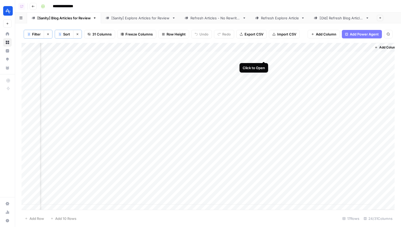
click at [257, 54] on div "Add Column" at bounding box center [207, 126] width 373 height 167
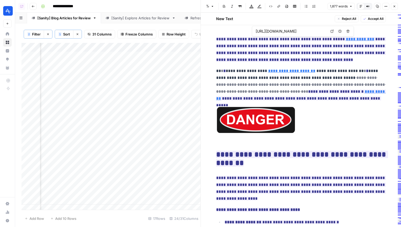
click at [369, 19] on span "Accept All" at bounding box center [375, 18] width 16 height 5
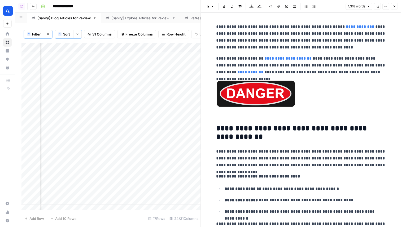
click at [393, 6] on icon "button" at bounding box center [393, 6] width 3 height 3
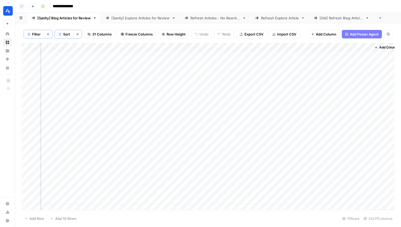
click at [138, 21] on link "[Sanity] Explore Articles for Review" at bounding box center [140, 18] width 79 height 11
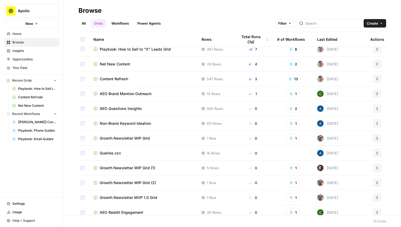
scroll to position [3, 0]
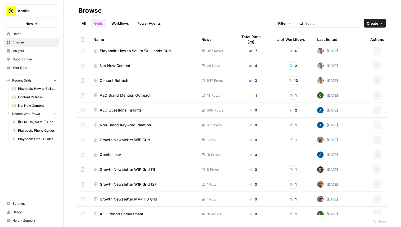
click at [129, 113] on td "AEO Questions Insights" at bounding box center [143, 110] width 108 height 15
click at [129, 110] on span "AEO Questions Insights" at bounding box center [121, 110] width 42 height 5
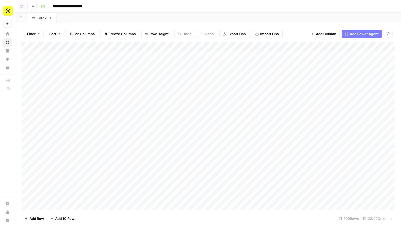
click at [35, 7] on button "Go back" at bounding box center [33, 6] width 7 height 7
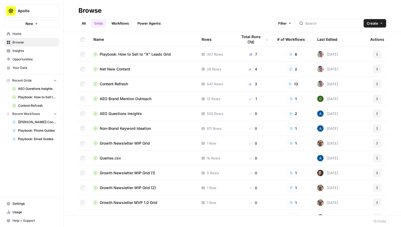
click at [28, 37] on link "Home" at bounding box center [31, 34] width 55 height 8
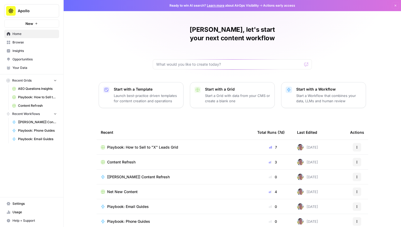
click at [22, 51] on span "Insights" at bounding box center [34, 50] width 44 height 5
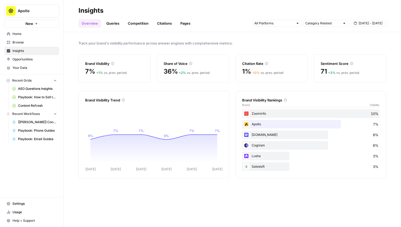
click at [18, 42] on span "Browse" at bounding box center [34, 42] width 44 height 5
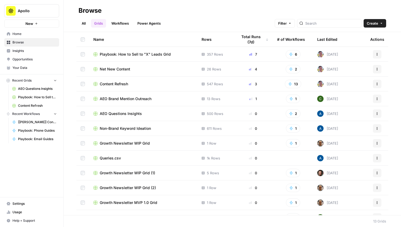
click at [29, 53] on span "Insights" at bounding box center [34, 50] width 44 height 5
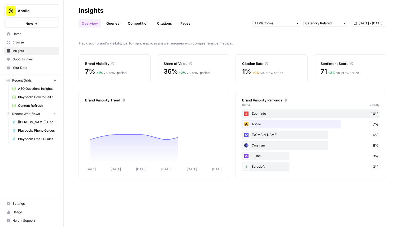
click at [35, 59] on span "Opportunities" at bounding box center [34, 59] width 44 height 5
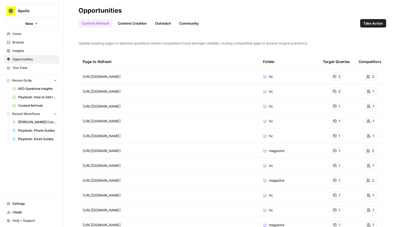
click at [368, 23] on span "Take Action" at bounding box center [373, 23] width 20 height 5
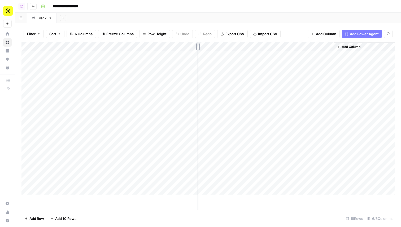
drag, startPoint x: 126, startPoint y: 46, endPoint x: 200, endPoint y: 51, distance: 73.8
click at [200, 51] on div "Add Column" at bounding box center [207, 118] width 373 height 153
drag, startPoint x: 247, startPoint y: 45, endPoint x: 267, endPoint y: 45, distance: 19.9
click at [267, 45] on div "Add Column" at bounding box center [207, 118] width 373 height 153
click at [320, 47] on div "Add Column" at bounding box center [207, 118] width 373 height 153
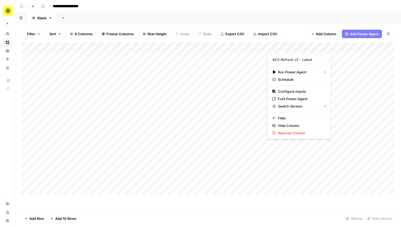
click at [303, 45] on div at bounding box center [299, 47] width 65 height 11
click at [352, 77] on div "Add Column" at bounding box center [207, 118] width 373 height 153
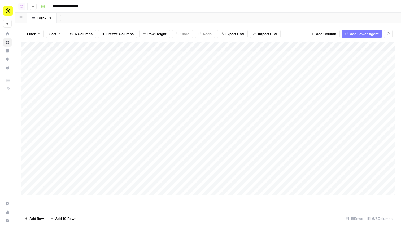
click at [320, 47] on div "Add Column" at bounding box center [207, 118] width 373 height 153
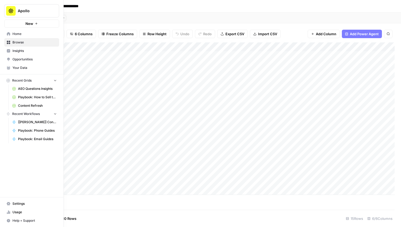
click at [9, 30] on link "Home" at bounding box center [31, 34] width 55 height 8
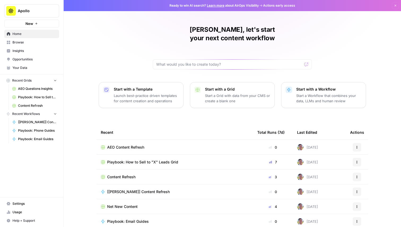
scroll to position [17, 0]
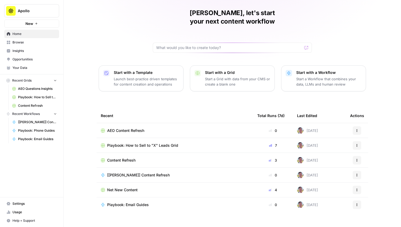
click at [25, 38] on link "Home" at bounding box center [31, 34] width 55 height 8
click at [25, 45] on link "Browse" at bounding box center [31, 42] width 55 height 8
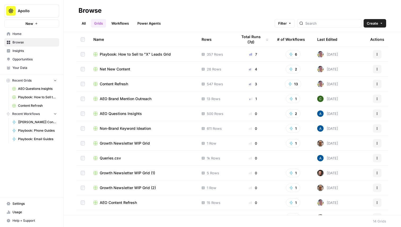
click at [123, 23] on link "Workflows" at bounding box center [120, 23] width 24 height 8
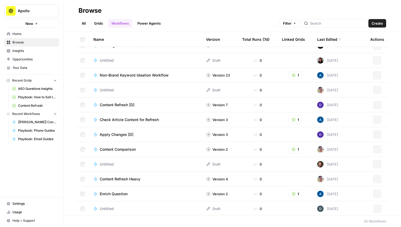
scroll to position [321, 0]
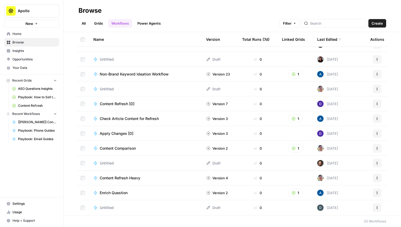
click at [110, 160] on td "Untitled" at bounding box center [145, 163] width 113 height 15
click at [108, 205] on span "Untitled" at bounding box center [107, 207] width 14 height 5
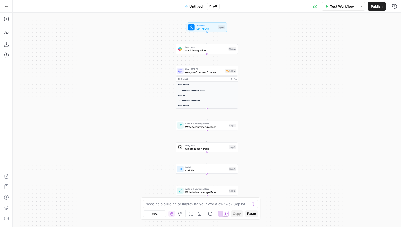
click at [10, 19] on button "Add Steps" at bounding box center [6, 19] width 8 height 8
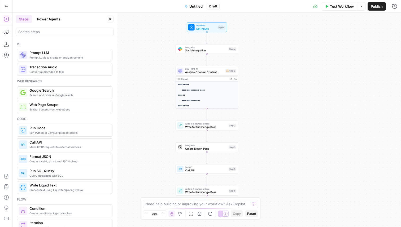
click at [51, 17] on button "Power Agents" at bounding box center [49, 19] width 30 height 8
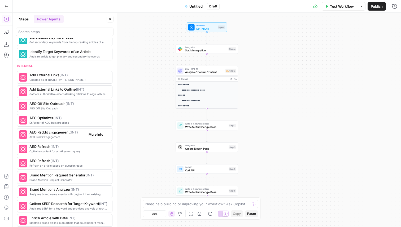
scroll to position [369, 0]
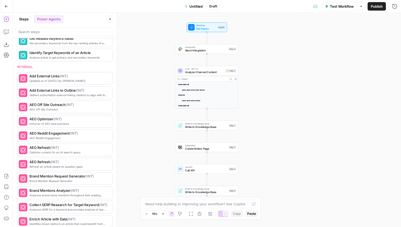
click at [7, 6] on icon "button" at bounding box center [7, 7] width 4 height 4
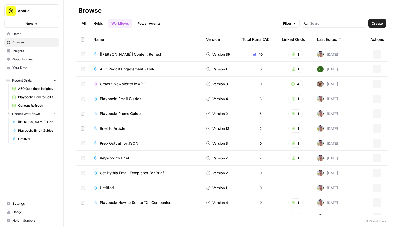
click at [102, 23] on link "Grids" at bounding box center [98, 23] width 15 height 8
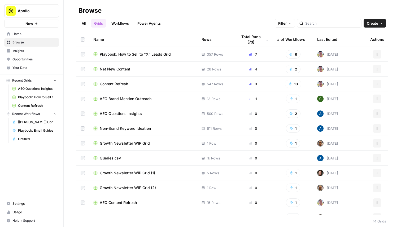
click at [118, 83] on span "Content Refresh" at bounding box center [114, 83] width 28 height 5
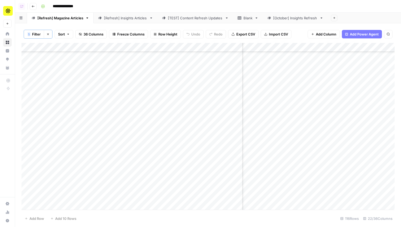
scroll to position [871, 187]
click at [289, 113] on div "Add Column" at bounding box center [207, 126] width 373 height 167
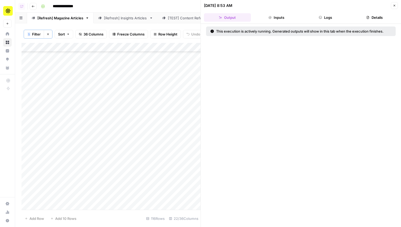
click at [316, 16] on button "Logs" at bounding box center [325, 17] width 47 height 8
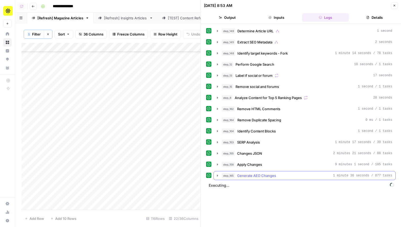
click at [266, 176] on span "Generate AEO Changes" at bounding box center [256, 175] width 39 height 5
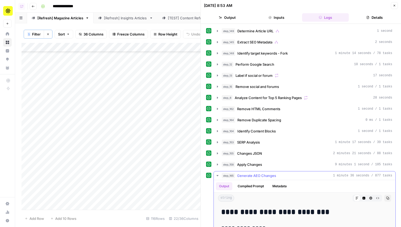
click at [278, 175] on div "step_165 Generate AEO Changes 1 minute 36 seconds / 877 tasks" at bounding box center [306, 175] width 170 height 5
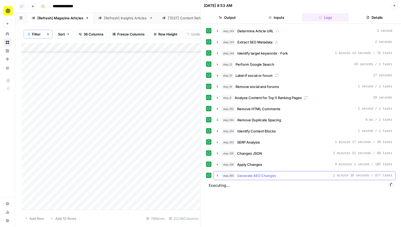
click at [264, 177] on span "Generate AEO Changes" at bounding box center [256, 175] width 39 height 5
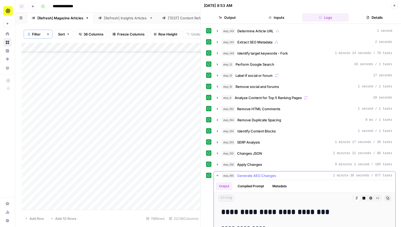
click at [264, 177] on span "Generate AEO Changes" at bounding box center [256, 175] width 39 height 5
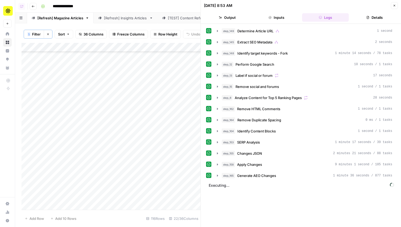
click at [391, 5] on button "Close" at bounding box center [393, 5] width 7 height 7
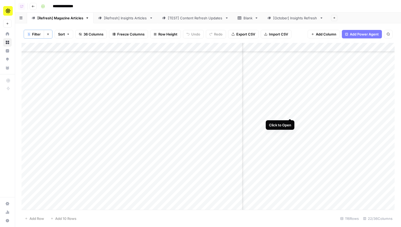
click at [290, 113] on div "Add Column" at bounding box center [207, 126] width 373 height 167
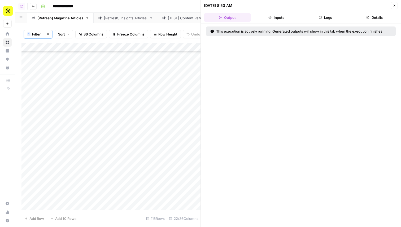
click at [391, 6] on button "Close" at bounding box center [393, 5] width 7 height 7
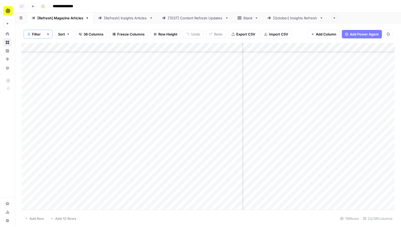
click at [290, 48] on div "Add Column" at bounding box center [207, 126] width 373 height 167
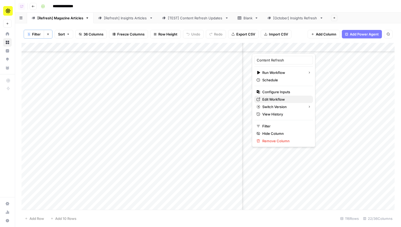
click at [275, 98] on span "Edit Workflow" at bounding box center [285, 99] width 46 height 5
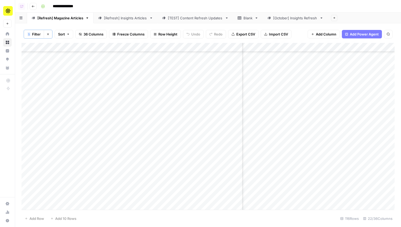
click at [289, 104] on div "Add Column" at bounding box center [207, 126] width 373 height 167
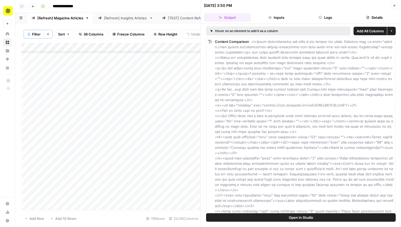
click at [285, 218] on button "Open In Studio" at bounding box center [300, 217] width 189 height 8
click at [33, 7] on icon "button" at bounding box center [33, 6] width 3 height 3
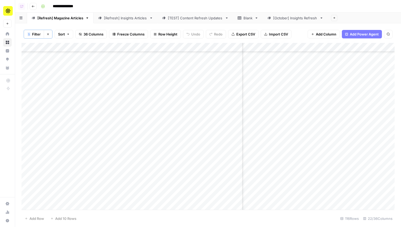
click at [32, 5] on icon "button" at bounding box center [33, 6] width 3 height 3
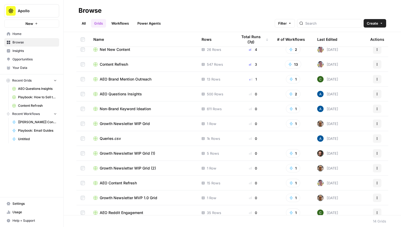
scroll to position [39, 0]
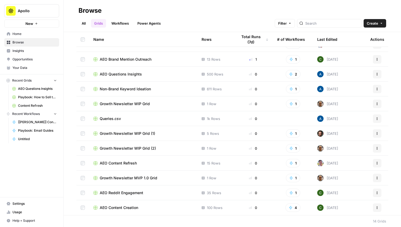
click at [128, 163] on span "AEO Content Refresh" at bounding box center [118, 163] width 37 height 5
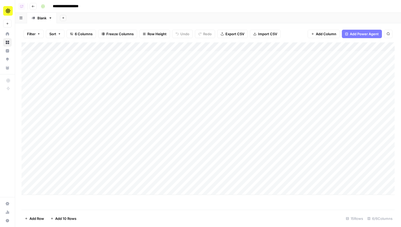
scroll to position [0, 63]
click at [377, 48] on span "Add Column" at bounding box center [382, 47] width 19 height 5
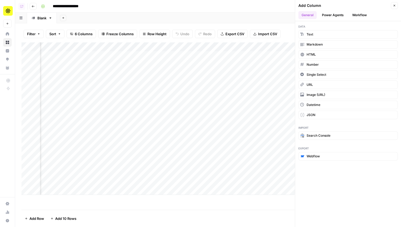
click at [349, 16] on button "Workflow" at bounding box center [359, 15] width 21 height 8
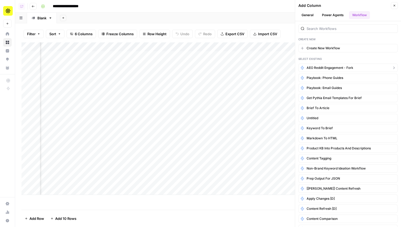
scroll to position [100, 0]
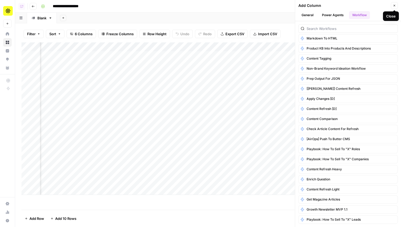
click at [393, 7] on icon "button" at bounding box center [393, 5] width 3 height 3
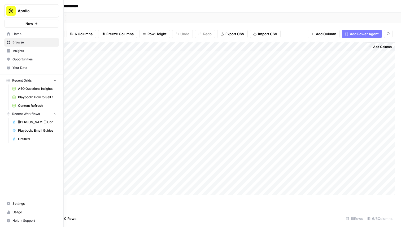
click at [9, 35] on icon at bounding box center [8, 33] width 3 height 3
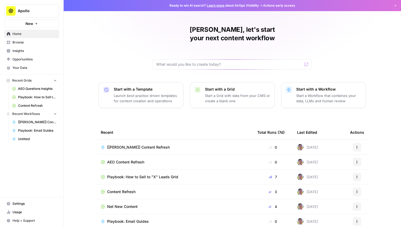
click at [36, 42] on span "Browse" at bounding box center [34, 42] width 44 height 5
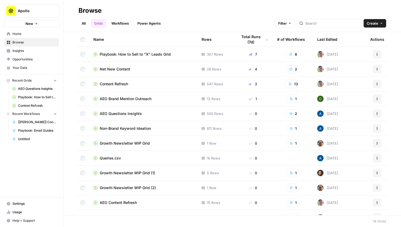
click at [115, 20] on link "Workflows" at bounding box center [120, 23] width 24 height 8
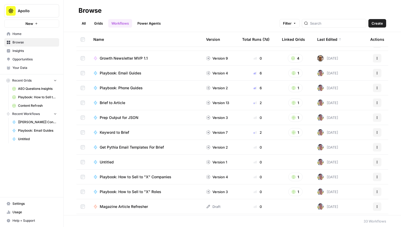
scroll to position [39, 0]
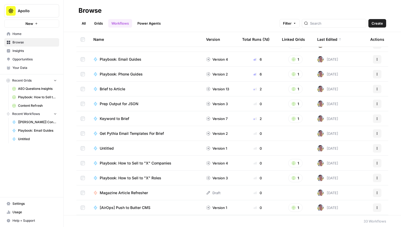
click at [133, 189] on td "Magazine Article Refresher" at bounding box center [145, 192] width 113 height 15
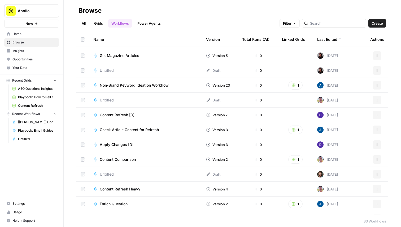
scroll to position [321, 0]
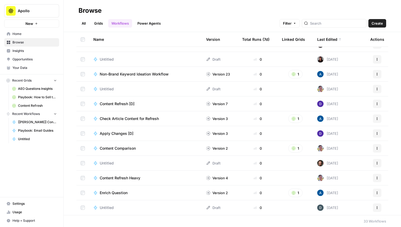
click at [378, 176] on icon "button" at bounding box center [376, 177] width 3 height 3
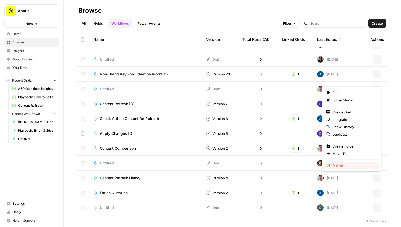
click at [362, 167] on span "Delete" at bounding box center [353, 165] width 42 height 5
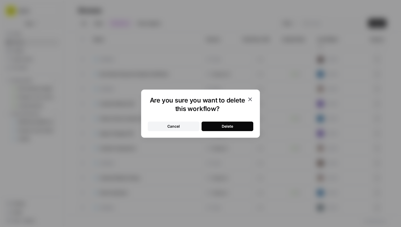
click at [222, 124] on div "Delete" at bounding box center [226, 126] width 11 height 5
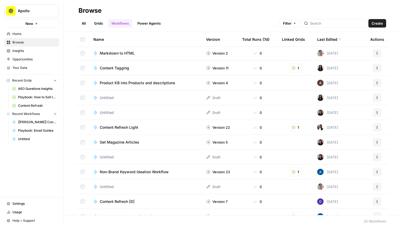
scroll to position [216, 0]
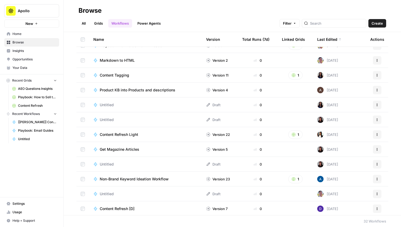
click at [125, 151] on span "Get Magazine Articles" at bounding box center [119, 149] width 39 height 5
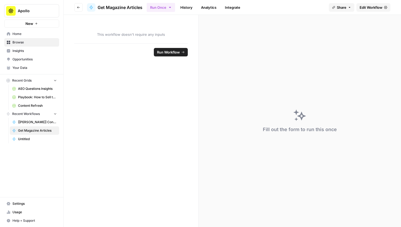
click at [369, 9] on span "Edit Workflow" at bounding box center [370, 7] width 23 height 5
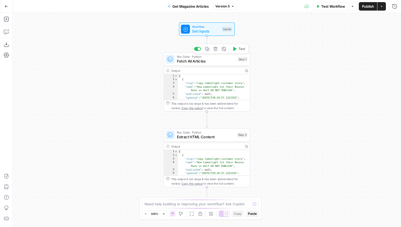
click at [199, 61] on span "Fetch All Articles" at bounding box center [206, 61] width 59 height 6
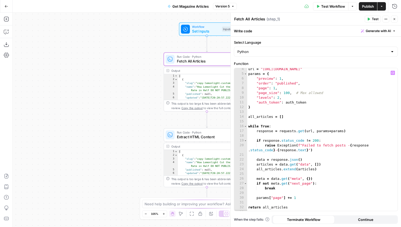
scroll to position [19, 0]
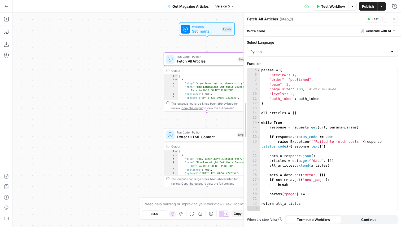
drag, startPoint x: 232, startPoint y: 140, endPoint x: 245, endPoint y: 146, distance: 14.3
click at [10, 3] on button "Go Back" at bounding box center [7, 7] width 10 height 10
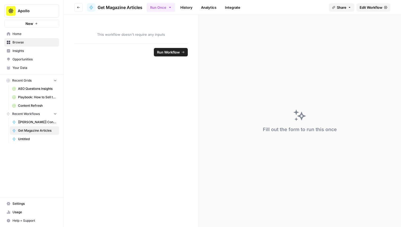
click at [363, 7] on span "Edit Workflow" at bounding box center [370, 7] width 23 height 5
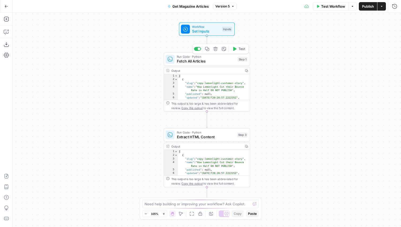
click at [213, 60] on span "Fetch All Articles" at bounding box center [206, 61] width 59 height 6
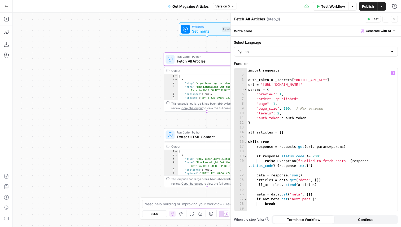
click at [210, 134] on span "Extract HTML Content" at bounding box center [206, 137] width 58 height 6
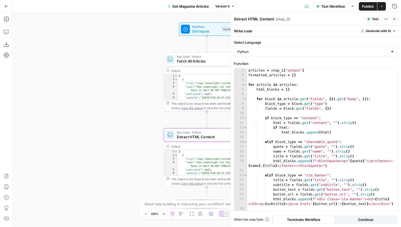
click at [185, 64] on span "Fetch All Articles" at bounding box center [206, 61] width 59 height 6
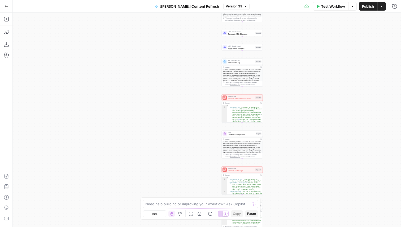
scroll to position [32, 0]
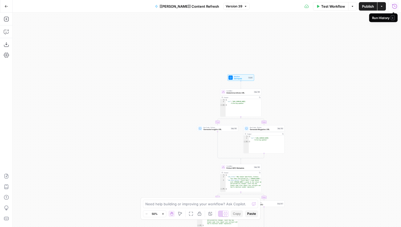
click at [393, 10] on button "Run History" at bounding box center [394, 6] width 8 height 8
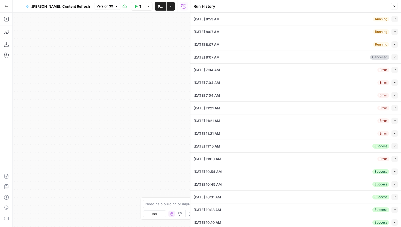
click at [389, 107] on div "Error Collapse" at bounding box center [387, 108] width 20 height 6
click at [394, 110] on button "Collapse" at bounding box center [394, 108] width 6 height 6
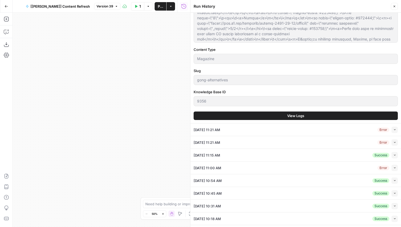
scroll to position [345, 0]
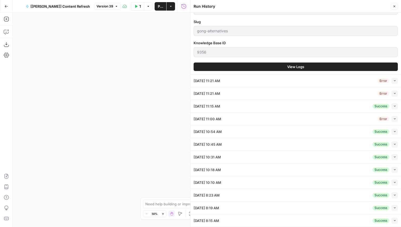
click at [392, 107] on button "Collapse" at bounding box center [394, 106] width 6 height 6
type input "<p>All things considered, conversational intelligence (CI) is a rather new terr…"
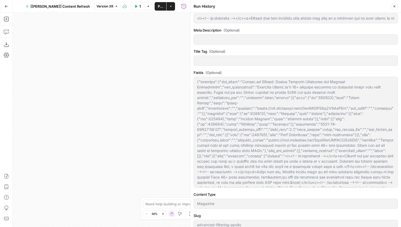
scroll to position [269, 0]
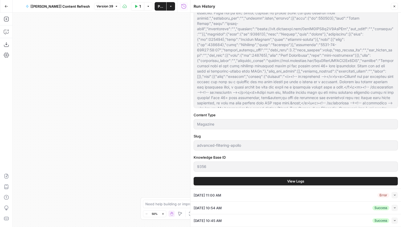
click at [290, 181] on span "View Logs" at bounding box center [295, 181] width 17 height 5
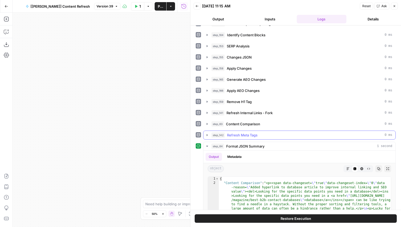
scroll to position [106, 0]
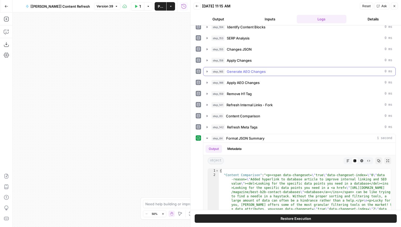
click at [263, 75] on button "step_165 Generate AEO Changes 0 ms" at bounding box center [299, 71] width 192 height 8
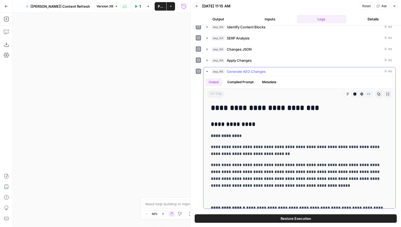
click at [261, 70] on span "Generate AEO Changes" at bounding box center [246, 71] width 39 height 5
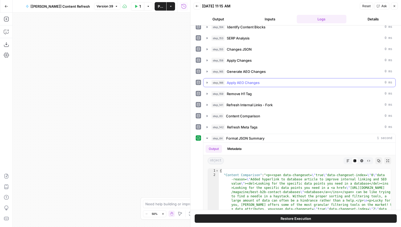
click at [261, 82] on div "step_166 Apply AEO Changes 0 ms" at bounding box center [301, 82] width 181 height 5
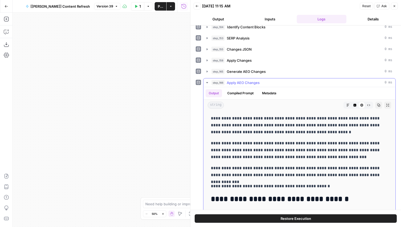
click at [261, 82] on div "step_166 Apply AEO Changes 0 ms" at bounding box center [301, 82] width 181 height 5
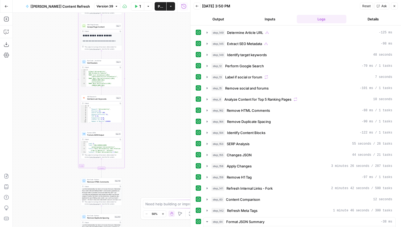
click at [137, 6] on icon "button" at bounding box center [136, 6] width 2 height 3
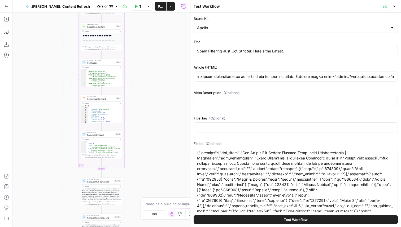
click at [323, 217] on button "Test Workflow" at bounding box center [295, 219] width 204 height 8
type input "<p>Email deliverability has taken a hit across the board. Remember the<a href="…"
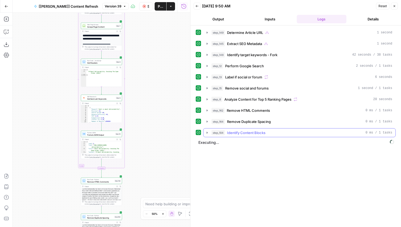
click at [230, 132] on span "Identify Content Blocks" at bounding box center [246, 132] width 38 height 5
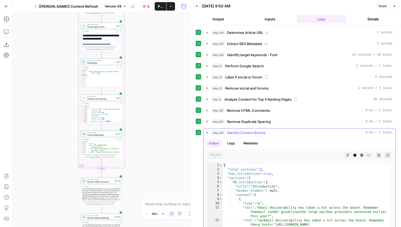
click at [232, 132] on span "Identify Content Blocks" at bounding box center [246, 132] width 38 height 5
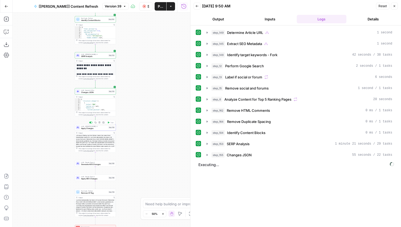
click at [112, 129] on div "LLM · [PERSON_NAME] 4 Apply Changes Step 158 Copy step Delete step Edit Note Te…" at bounding box center [95, 127] width 39 height 5
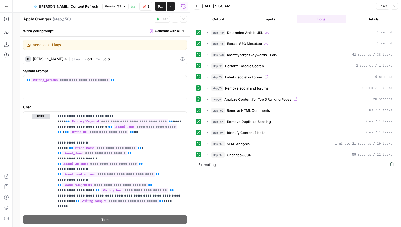
click at [52, 60] on div "[PERSON_NAME] 4" at bounding box center [50, 59] width 34 height 4
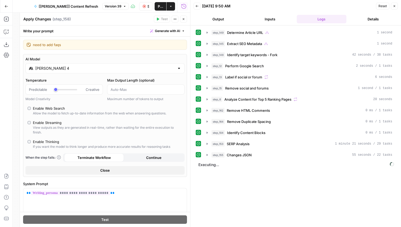
click at [184, 19] on icon "button" at bounding box center [183, 18] width 3 height 3
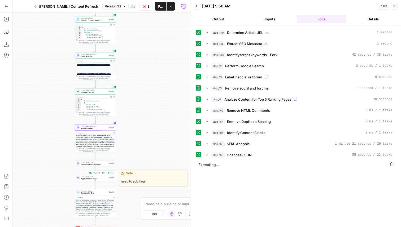
click at [102, 180] on div "LLM · [PERSON_NAME] Opus 4 Apply AEO Changes Step 166 Copy step Delete step Edi…" at bounding box center [95, 178] width 41 height 6
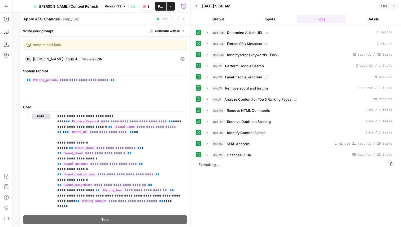
click at [51, 61] on div "[PERSON_NAME] Opus 4" at bounding box center [51, 58] width 52 height 5
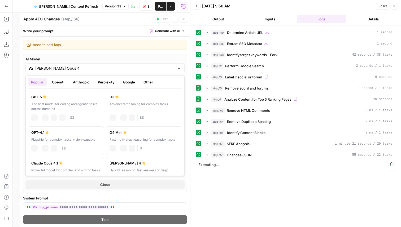
click at [47, 67] on input "[PERSON_NAME] Opus 4" at bounding box center [104, 68] width 139 height 5
click at [73, 83] on button "Anthropic" at bounding box center [81, 82] width 23 height 8
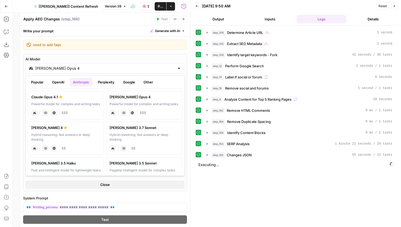
click at [83, 136] on div "Hybrid reasoning: fast answers or deep thinking" at bounding box center [65, 137] width 69 height 10
type input "[PERSON_NAME] 4"
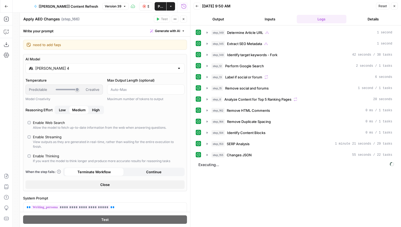
click at [181, 20] on button "Close" at bounding box center [183, 19] width 7 height 7
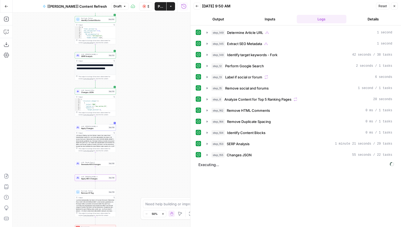
click at [148, 9] on button "Stop Run" at bounding box center [145, 6] width 13 height 8
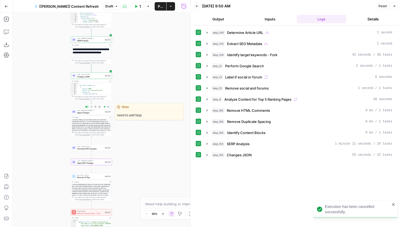
click at [105, 106] on icon "button" at bounding box center [104, 107] width 2 height 2
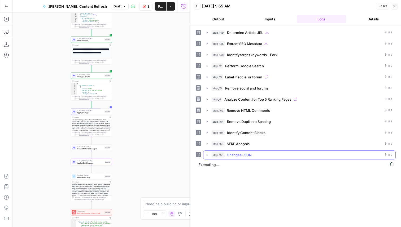
click at [206, 154] on icon "button" at bounding box center [206, 155] width 1 height 2
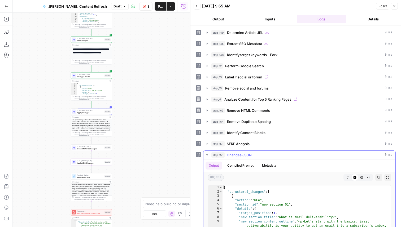
click at [206, 154] on icon "button" at bounding box center [207, 155] width 4 height 4
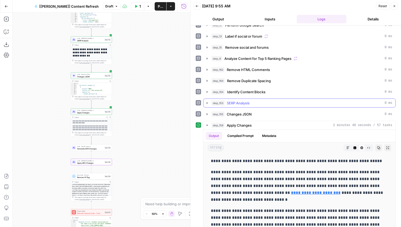
scroll to position [44, 0]
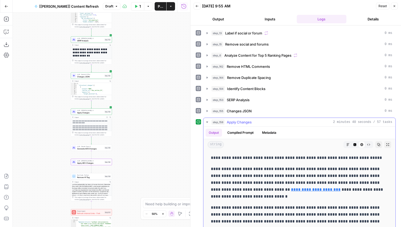
click at [342, 144] on div "string Markdown Code Editor HTML Viewer Raw Output Copy Expand Output" at bounding box center [299, 144] width 192 height 11
click at [345, 144] on button "Markdown" at bounding box center [347, 144] width 7 height 7
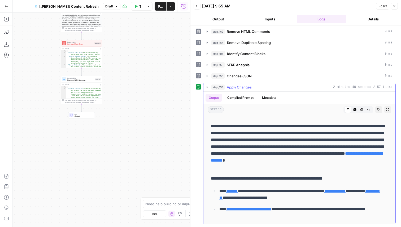
scroll to position [1359, 0]
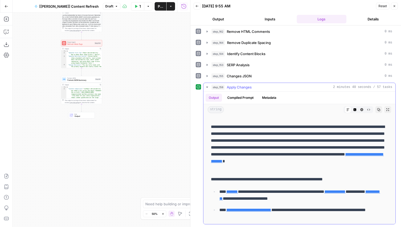
click at [247, 87] on span "Apply Changes" at bounding box center [239, 87] width 25 height 5
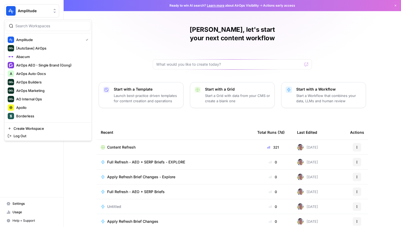
click at [28, 7] on button "Amplitude" at bounding box center [31, 10] width 55 height 13
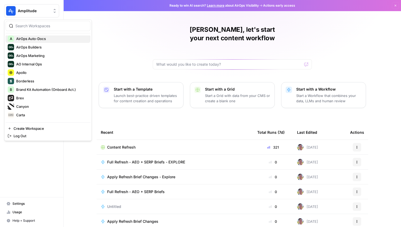
scroll to position [55, 0]
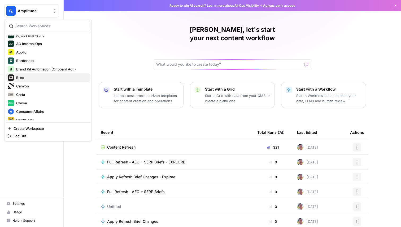
click at [39, 78] on span "Brex" at bounding box center [51, 77] width 70 height 5
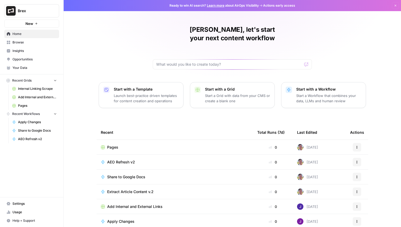
click at [111, 145] on span "Pages" at bounding box center [112, 147] width 11 height 5
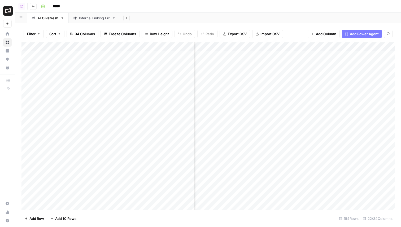
scroll to position [0, 744]
click at [252, 109] on div "Add Column" at bounding box center [207, 125] width 373 height 167
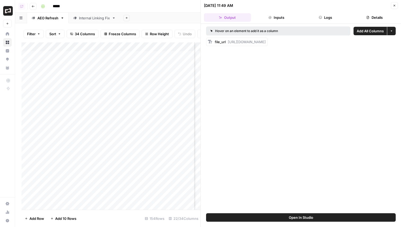
click at [326, 17] on button "Logs" at bounding box center [325, 17] width 47 height 8
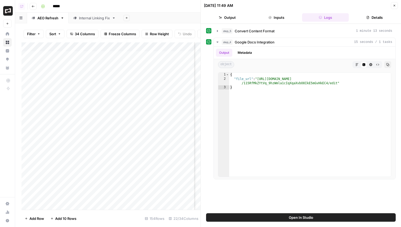
click at [284, 37] on div "step_5 Convert Content Format 1 minute 13 seconds step_4 Google Docs Integratio…" at bounding box center [300, 102] width 189 height 153
click at [284, 33] on div "step_5 Convert Content Format 1 minute 13 seconds" at bounding box center [306, 30] width 170 height 5
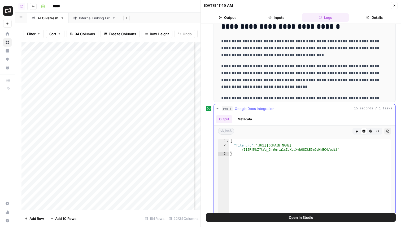
scroll to position [101, 0]
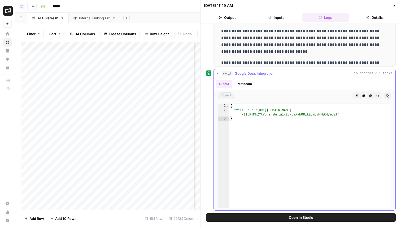
click at [270, 75] on span "Google Docs Integration" at bounding box center [254, 73] width 40 height 5
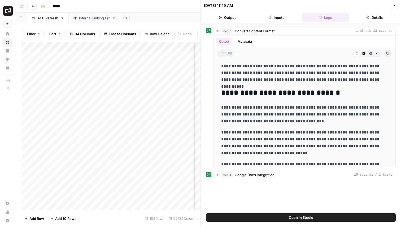
click at [395, 5] on icon "button" at bounding box center [393, 5] width 3 height 3
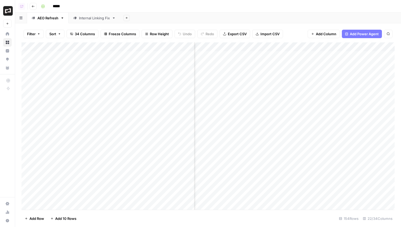
click at [31, 6] on button "Go back" at bounding box center [33, 6] width 7 height 7
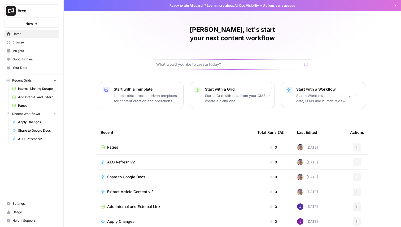
click at [111, 145] on span "Pages" at bounding box center [112, 147] width 11 height 5
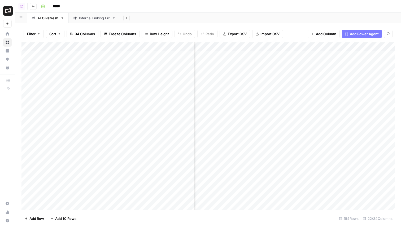
scroll to position [0, 480]
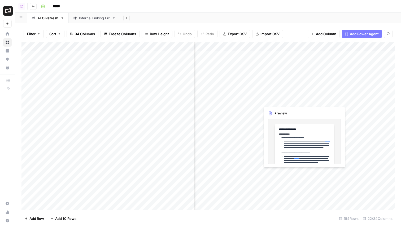
click at [273, 100] on div "Add Column" at bounding box center [207, 125] width 373 height 167
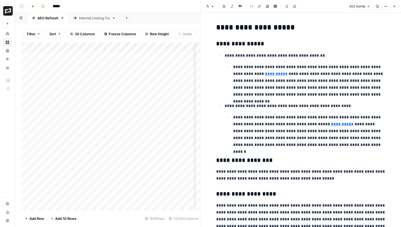
click at [395, 6] on span "Close" at bounding box center [395, 6] width 0 height 0
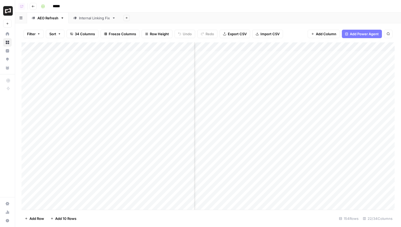
scroll to position [0, 663]
click at [360, 108] on div "Add Column" at bounding box center [207, 125] width 373 height 167
click at [360, 109] on div "Add Column" at bounding box center [207, 125] width 373 height 167
click at [363, 104] on div "Add Column" at bounding box center [207, 125] width 373 height 167
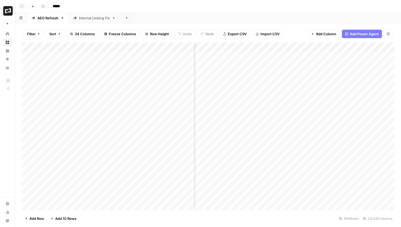
click at [362, 108] on div "Add Column" at bounding box center [207, 125] width 373 height 167
click at [366, 103] on div "Add Column" at bounding box center [207, 125] width 373 height 167
click at [388, 109] on div "Add Column" at bounding box center [207, 125] width 373 height 167
click at [312, 101] on div "Add Column" at bounding box center [207, 125] width 373 height 167
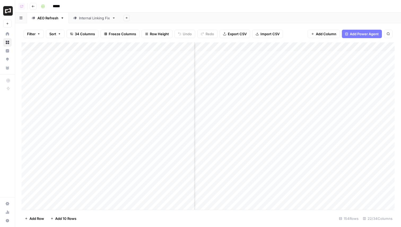
scroll to position [0, 455]
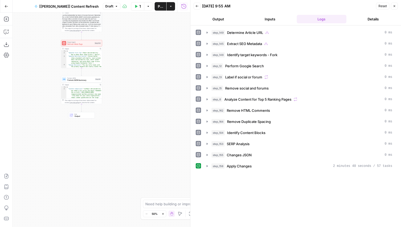
click at [6, 10] on button "Go Back" at bounding box center [7, 7] width 10 height 10
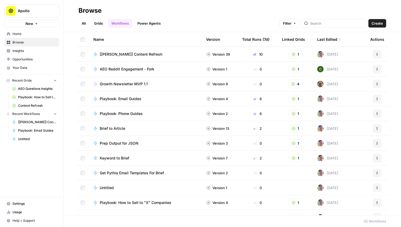
click at [34, 98] on span "Playbook: How to Sell to "X" Leads Grid" at bounding box center [37, 97] width 39 height 5
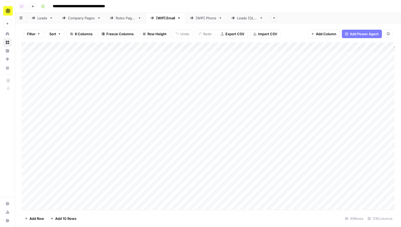
click at [30, 7] on button "Go back" at bounding box center [33, 6] width 7 height 7
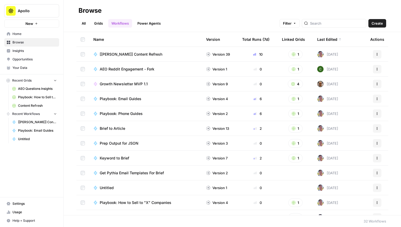
click at [35, 102] on link "Content Refresh" at bounding box center [34, 105] width 49 height 8
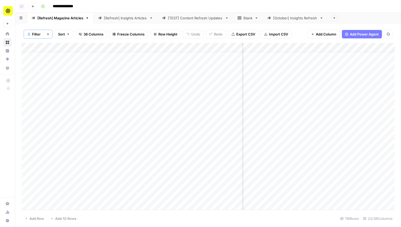
scroll to position [9, 463]
click at [340, 72] on div "Add Column" at bounding box center [207, 126] width 373 height 167
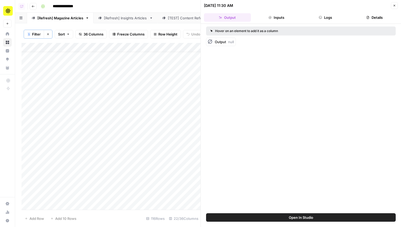
click at [326, 17] on button "Logs" at bounding box center [325, 17] width 47 height 8
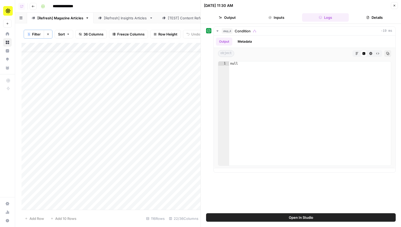
click at [274, 19] on button "Inputs" at bounding box center [276, 17] width 47 height 8
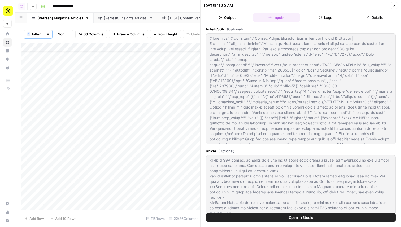
click at [312, 17] on button "Logs" at bounding box center [325, 17] width 47 height 8
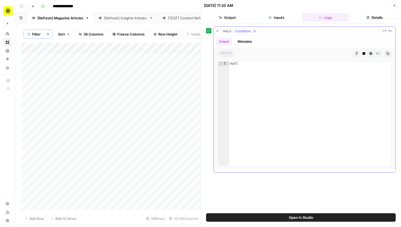
click at [272, 32] on div "step_4 Condition -19 ms" at bounding box center [306, 30] width 170 height 5
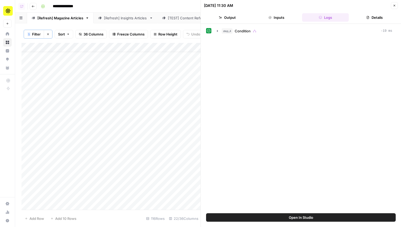
click at [392, 5] on icon "button" at bounding box center [393, 5] width 3 height 3
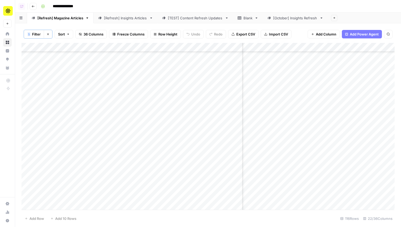
scroll to position [846, 174]
click at [300, 157] on div "Add Column" at bounding box center [207, 126] width 373 height 167
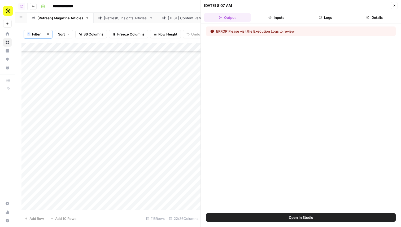
click at [334, 18] on button "Logs" at bounding box center [325, 17] width 47 height 8
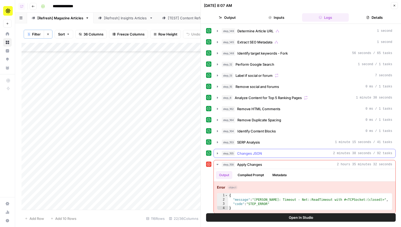
scroll to position [3, 0]
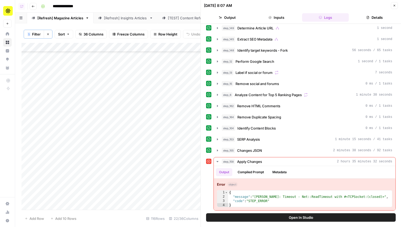
click at [395, 6] on icon "button" at bounding box center [393, 5] width 3 height 3
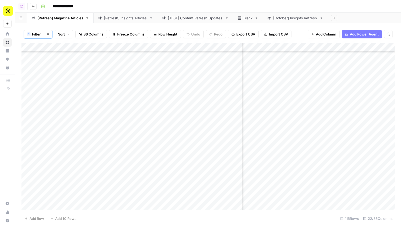
click at [304, 47] on div "Add Column" at bounding box center [207, 126] width 373 height 167
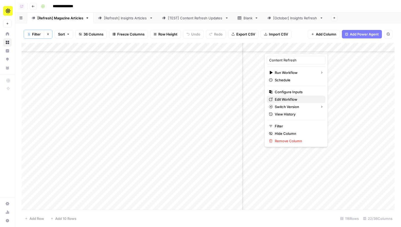
click at [280, 99] on span "Edit Workflow" at bounding box center [297, 99] width 46 height 5
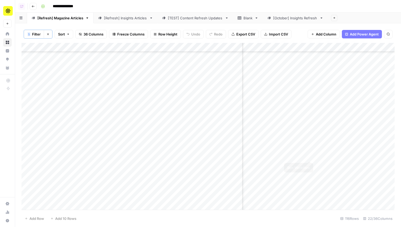
click at [309, 156] on div "Add Column" at bounding box center [207, 126] width 373 height 167
click at [309, 165] on div "Add Column" at bounding box center [207, 126] width 373 height 167
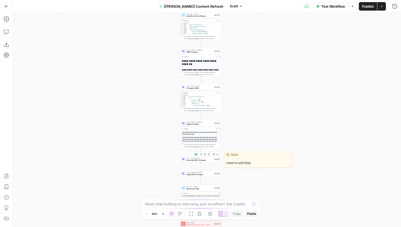
click at [206, 161] on span "Generate AEO Changes" at bounding box center [199, 160] width 26 height 3
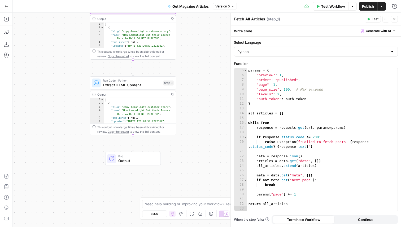
scroll to position [19, 0]
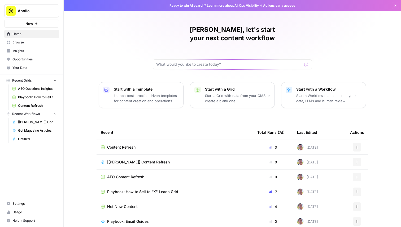
click at [37, 12] on span "Apollo" at bounding box center [34, 10] width 32 height 5
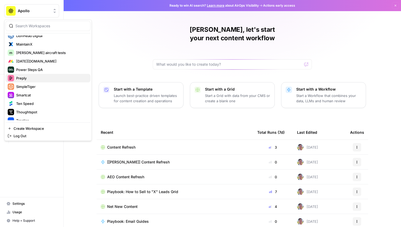
scroll to position [214, 0]
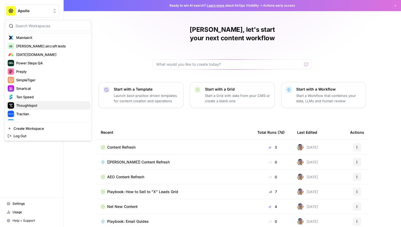
click at [48, 105] on span "Thoughtspot" at bounding box center [51, 105] width 70 height 5
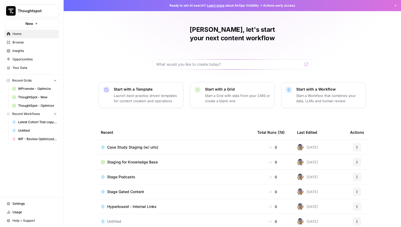
click at [20, 42] on span "Browse" at bounding box center [34, 42] width 44 height 5
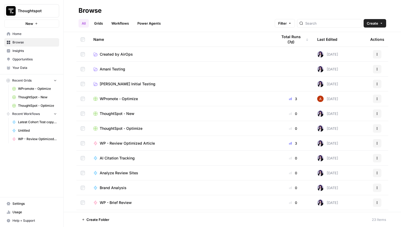
click at [100, 20] on link "Grids" at bounding box center [98, 23] width 15 height 8
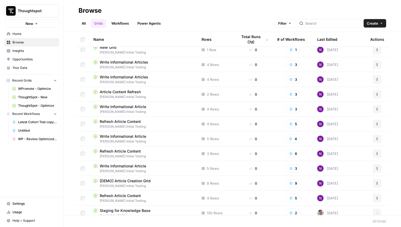
scroll to position [128, 0]
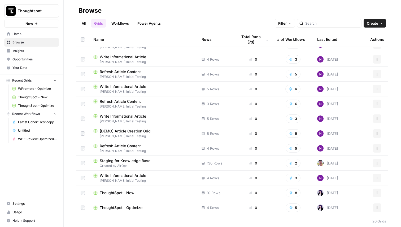
click at [144, 160] on span "Staging for Knowledge Base" at bounding box center [125, 160] width 51 height 5
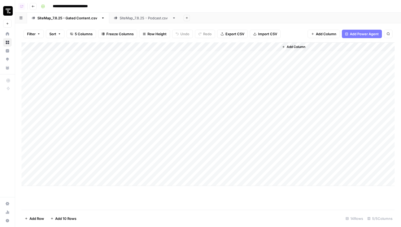
click at [351, 7] on div "**********" at bounding box center [217, 6] width 357 height 8
click at [219, 47] on div "Add Column" at bounding box center [207, 114] width 373 height 144
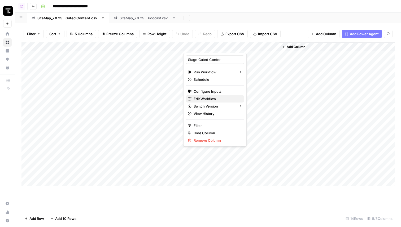
click at [205, 98] on span "Edit Workflow" at bounding box center [216, 98] width 46 height 5
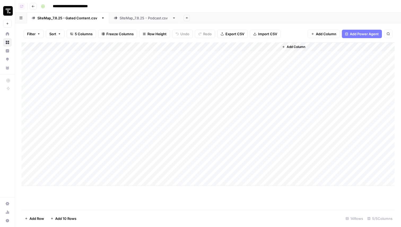
click at [32, 5] on icon "button" at bounding box center [33, 6] width 3 height 3
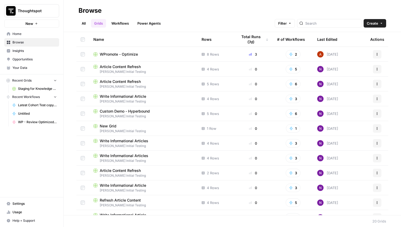
click at [117, 22] on link "Workflows" at bounding box center [120, 23] width 24 height 8
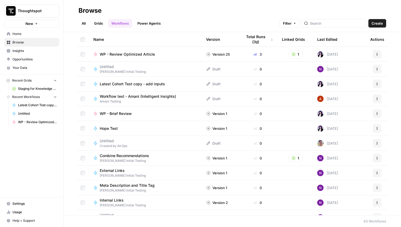
click at [100, 22] on link "Grids" at bounding box center [98, 23] width 15 height 8
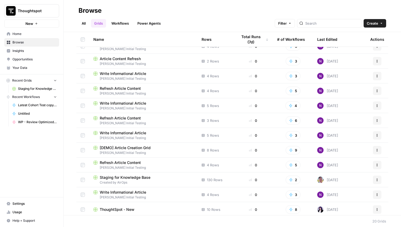
scroll to position [128, 0]
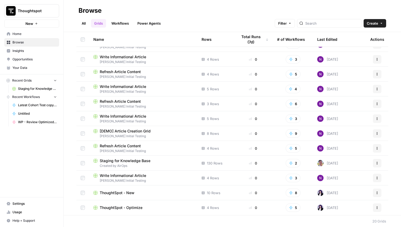
click at [140, 162] on span "Staging for Knowledge Base" at bounding box center [125, 160] width 51 height 5
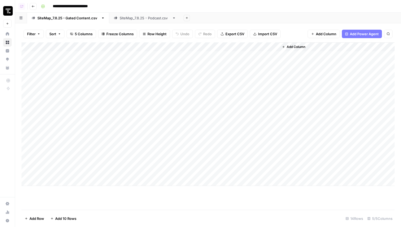
click at [141, 17] on div "SiteMap_7.8.25 - Podcast.csv" at bounding box center [144, 17] width 50 height 5
click at [171, 48] on div "Add Column" at bounding box center [207, 125] width 373 height 167
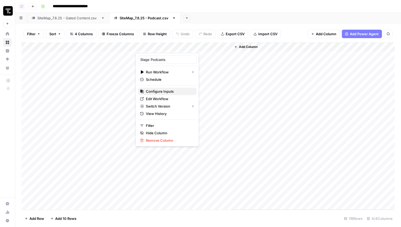
click at [163, 91] on span "Configure Inputs" at bounding box center [169, 91] width 46 height 5
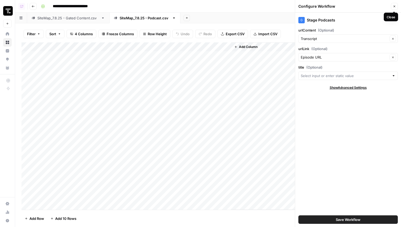
click at [394, 5] on icon "button" at bounding box center [393, 6] width 3 height 3
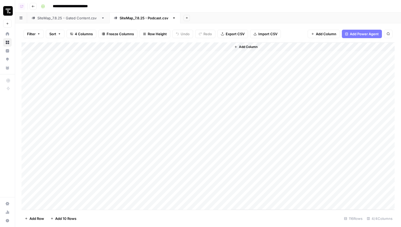
click at [174, 45] on div "Add Column" at bounding box center [207, 125] width 373 height 167
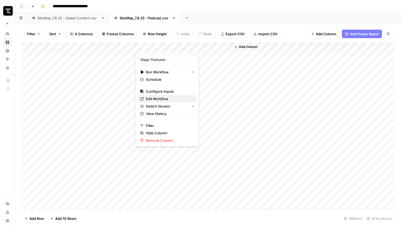
click at [161, 97] on span "Edit Workflow" at bounding box center [169, 98] width 46 height 5
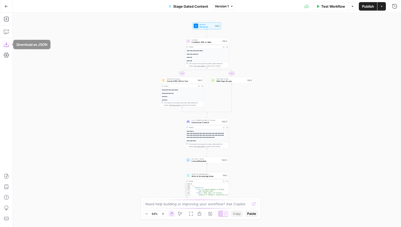
click at [7, 47] on icon "button" at bounding box center [6, 44] width 5 height 5
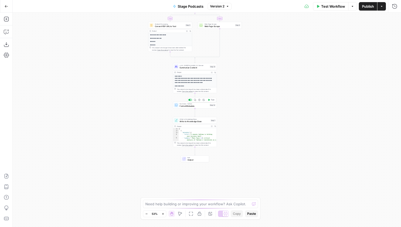
click at [195, 122] on span "Write to Knowledge Base" at bounding box center [194, 121] width 30 height 3
type input "Podcasts"
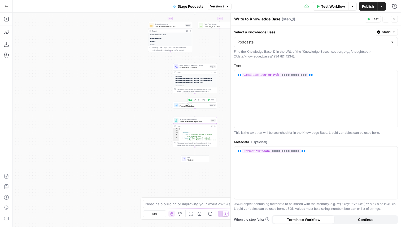
click at [203, 106] on span "Format Metadata" at bounding box center [193, 106] width 29 height 3
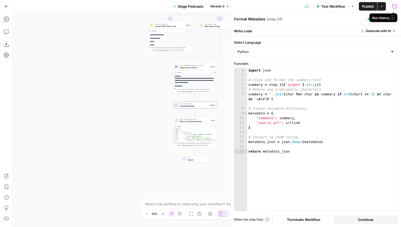
click at [393, 5] on icon "button" at bounding box center [394, 6] width 5 height 5
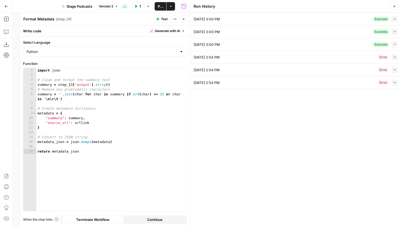
click at [393, 20] on div "Collapse" at bounding box center [387, 21] width 13 height 5
click at [369, 19] on div "[DATE] 3:00 PM Success Collapse" at bounding box center [295, 19] width 204 height 12
click at [391, 17] on button "Collapse" at bounding box center [394, 19] width 6 height 6
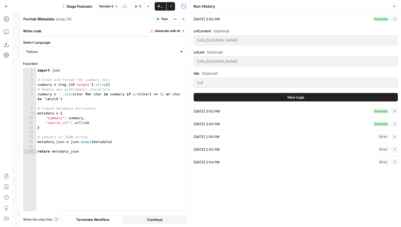
click at [259, 97] on button "View Logs" at bounding box center [295, 97] width 204 height 8
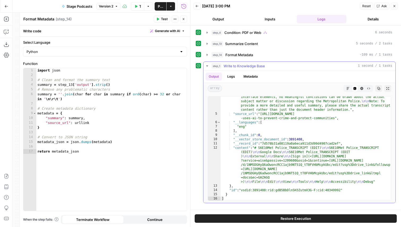
scroll to position [48, 0]
click at [240, 52] on span "Format Metadata" at bounding box center [239, 54] width 28 height 5
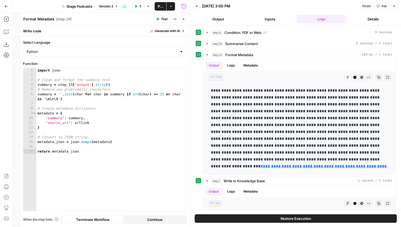
click at [184, 19] on div "Run History E" at bounding box center [183, 17] width 25 height 5
click at [183, 17] on button "Close" at bounding box center [183, 19] width 7 height 7
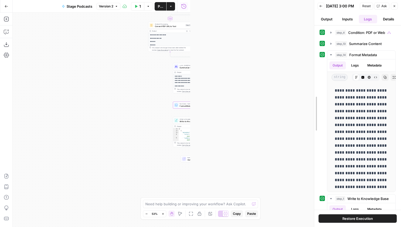
drag, startPoint x: 192, startPoint y: 62, endPoint x: 316, endPoint y: 107, distance: 131.9
